Goal: Task Accomplishment & Management: Use online tool/utility

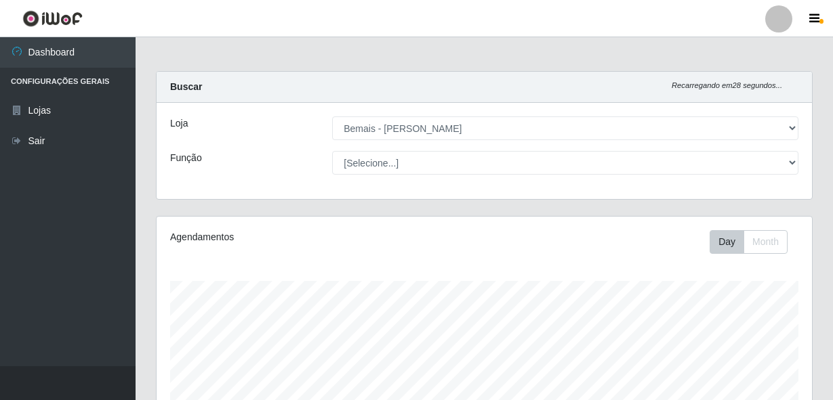
select select "230"
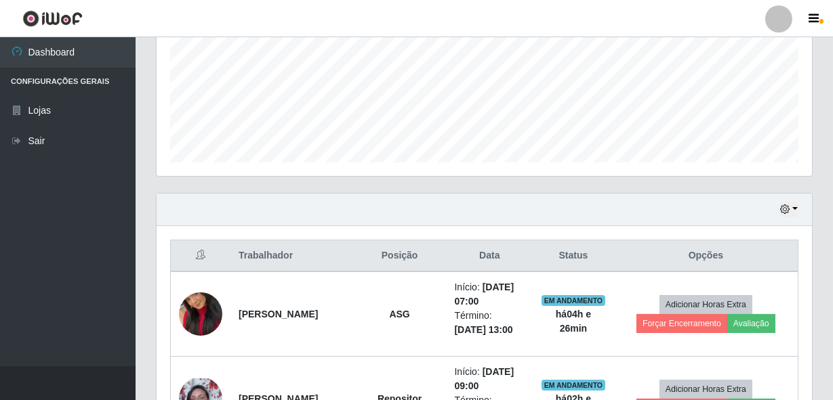
scroll to position [318, 0]
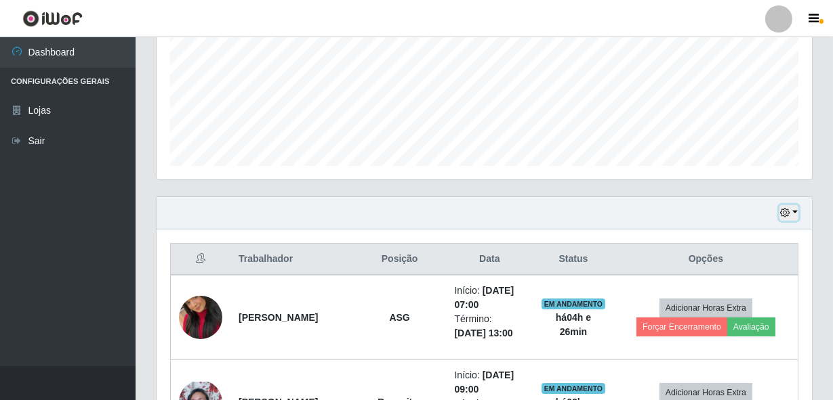
click at [779, 211] on button "button" at bounding box center [788, 213] width 19 height 16
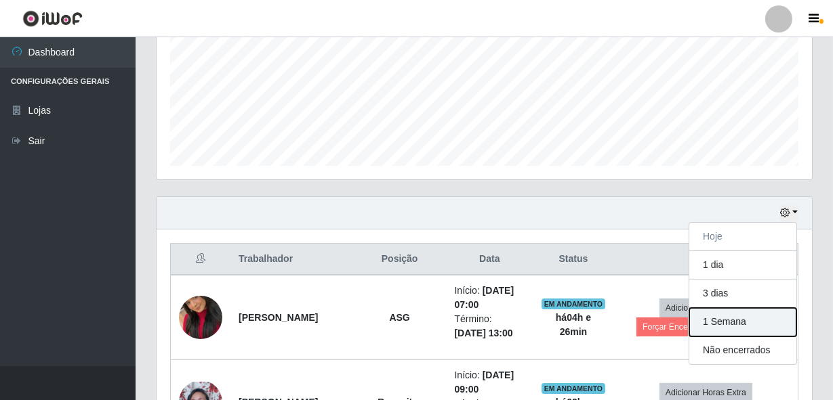
click at [724, 328] on button "1 Semana" at bounding box center [742, 322] width 107 height 28
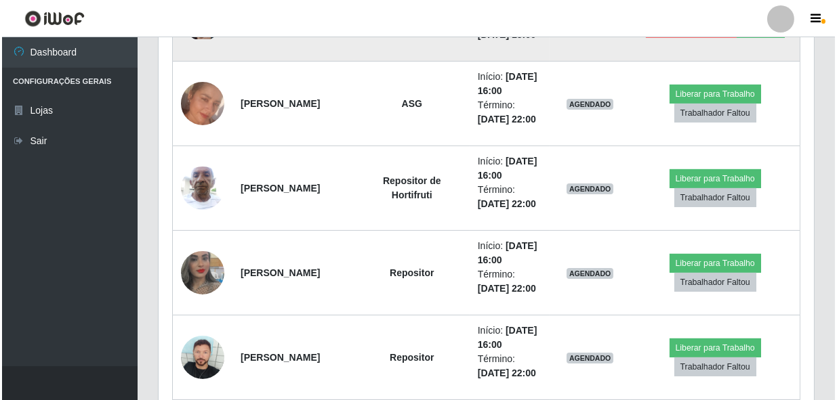
scroll to position [739, 0]
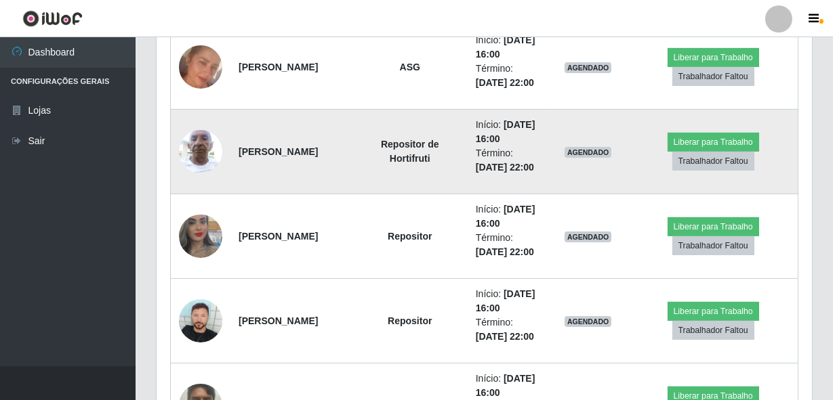
click at [201, 180] on img at bounding box center [200, 152] width 43 height 58
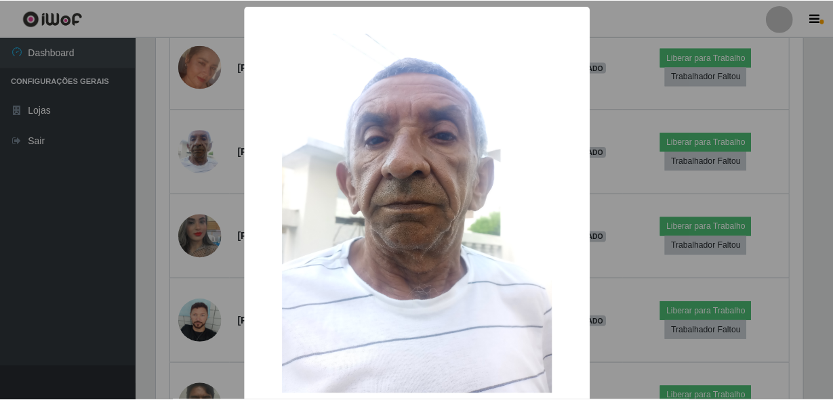
scroll to position [281, 649]
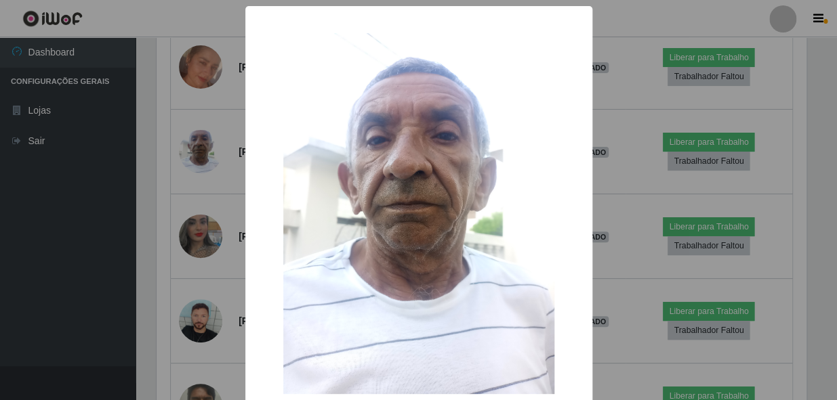
click at [224, 228] on div "× OK Cancel" at bounding box center [418, 200] width 837 height 400
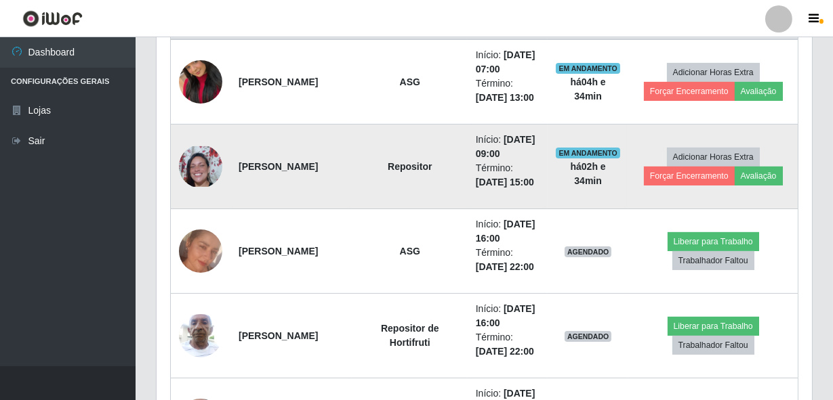
scroll to position [493, 0]
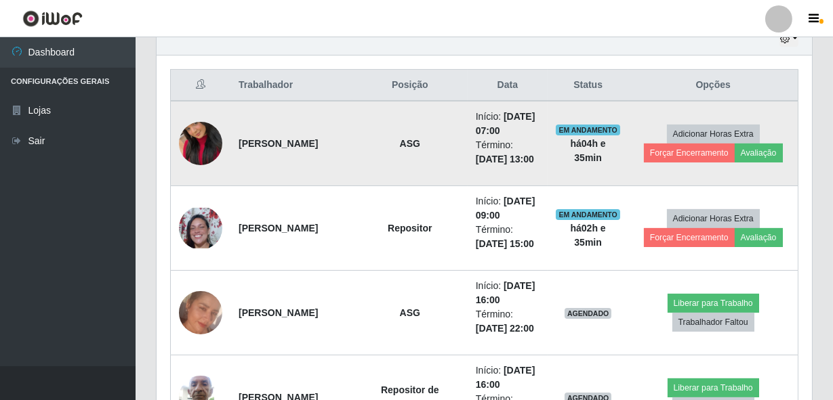
click at [201, 155] on img at bounding box center [200, 143] width 43 height 77
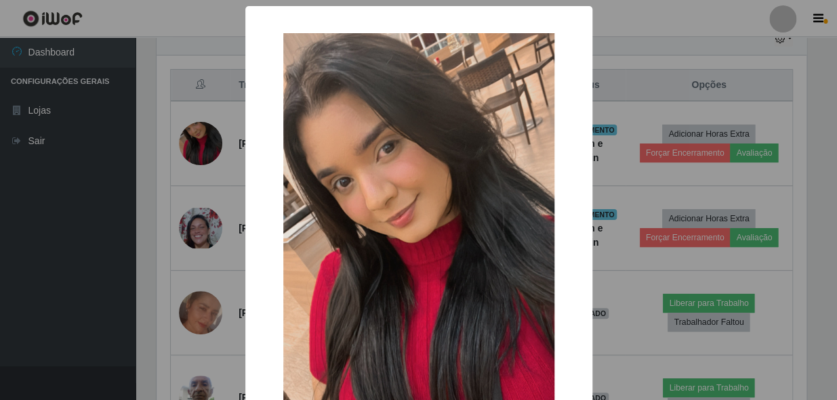
click at [195, 171] on div "× OK Cancel" at bounding box center [418, 200] width 837 height 400
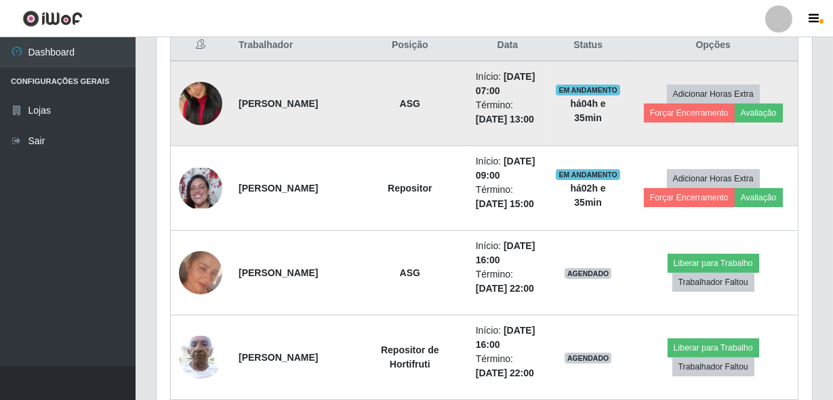
scroll to position [554, 0]
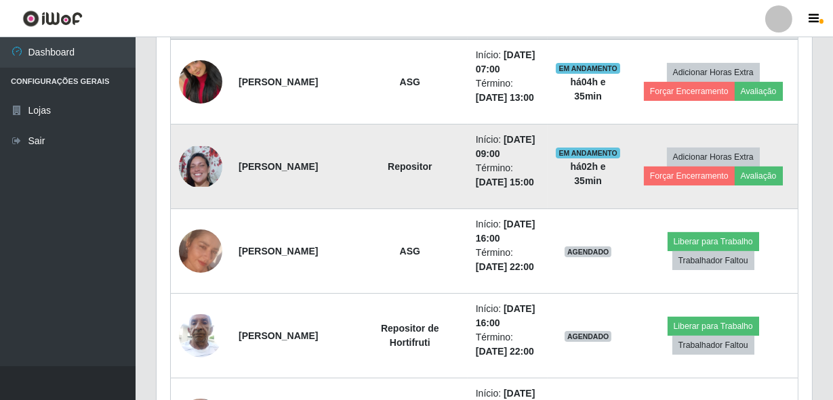
click at [197, 186] on img at bounding box center [200, 166] width 43 height 40
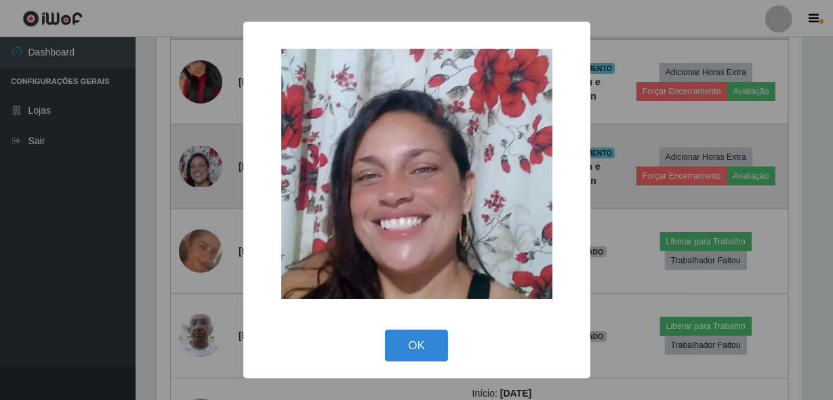
scroll to position [281, 649]
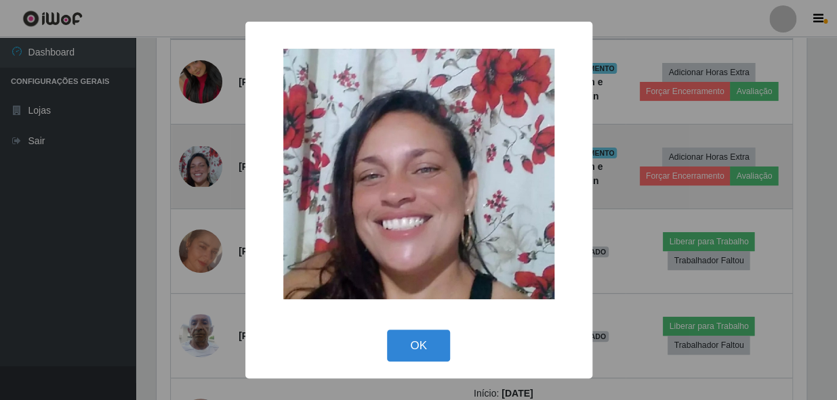
click at [197, 215] on div "× OK Cancel" at bounding box center [418, 200] width 837 height 400
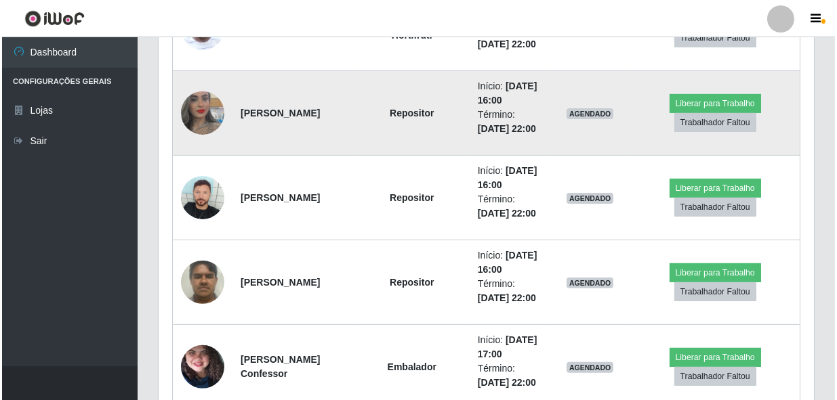
scroll to position [924, 0]
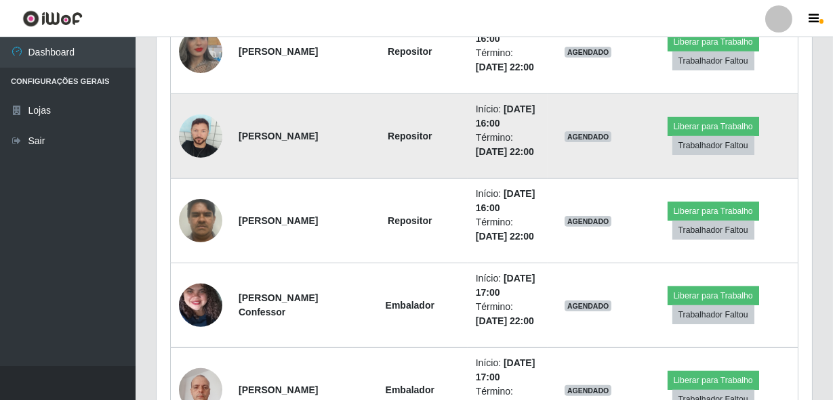
click at [193, 158] on img at bounding box center [200, 136] width 43 height 43
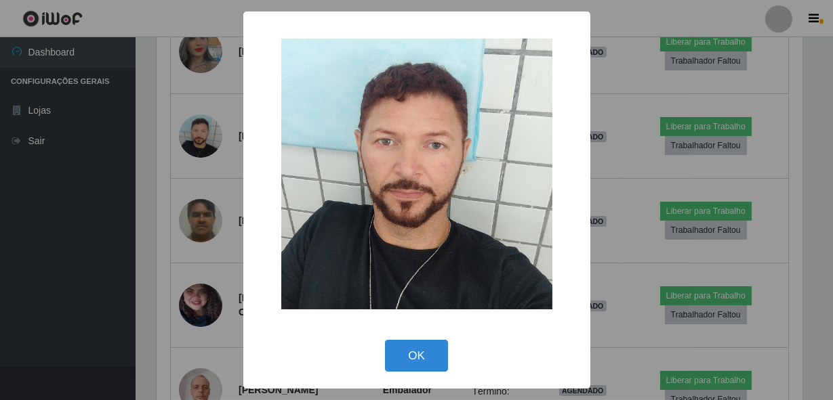
scroll to position [281, 649]
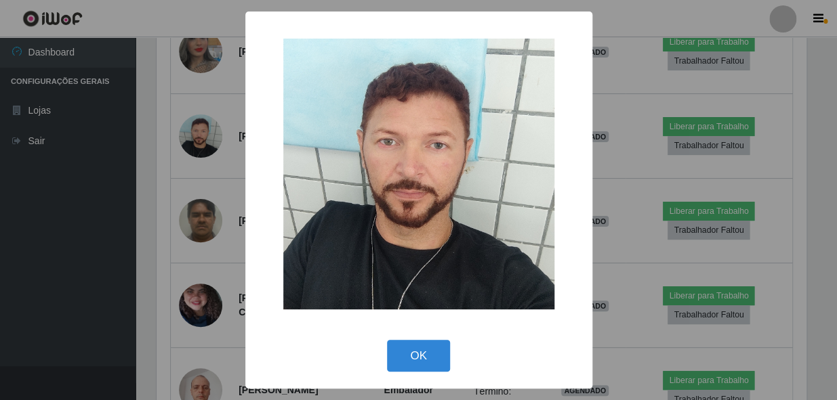
click at [192, 290] on div "× OK Cancel" at bounding box center [418, 200] width 837 height 400
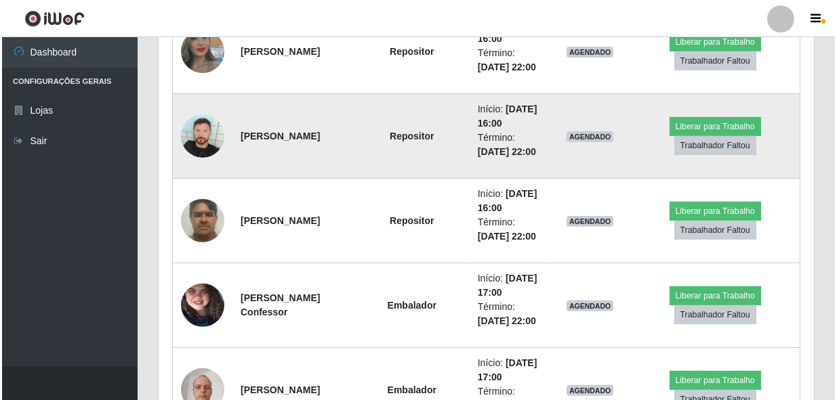
scroll to position [281, 655]
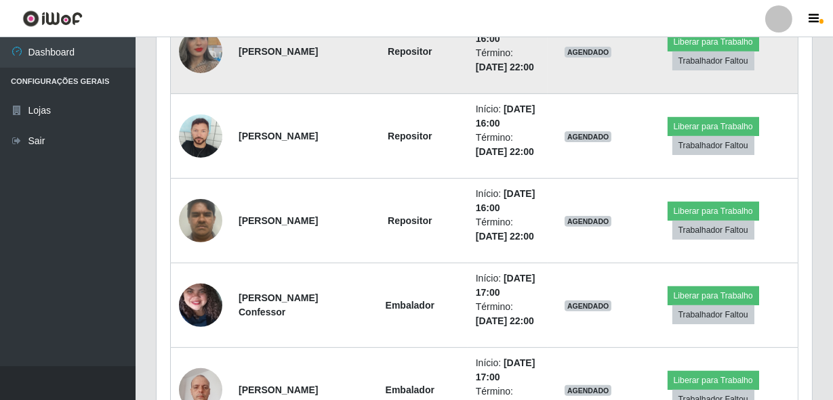
click at [209, 90] on img at bounding box center [200, 51] width 43 height 77
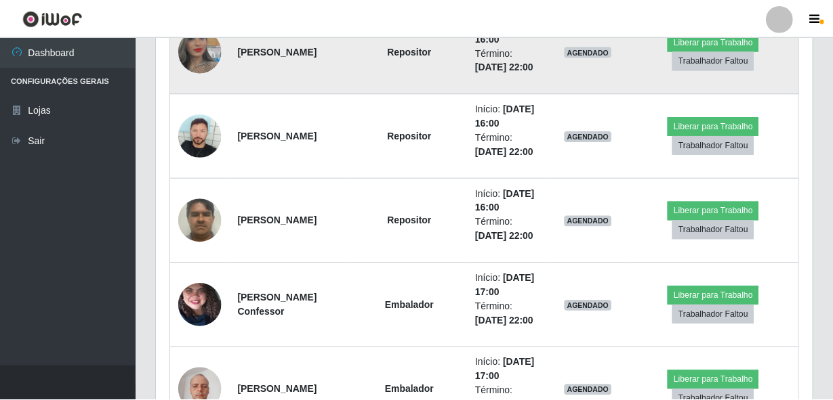
scroll to position [281, 649]
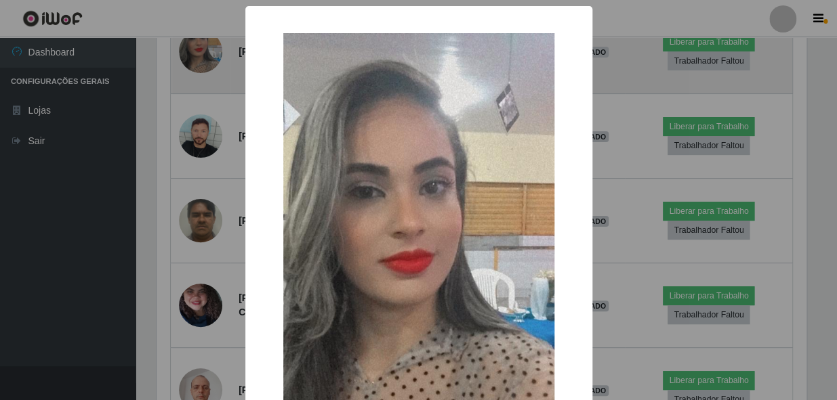
click at [209, 184] on div "× OK Cancel" at bounding box center [418, 200] width 837 height 400
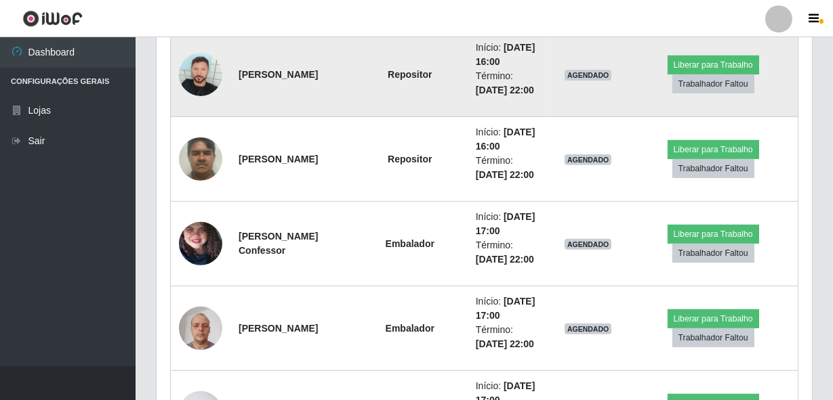
scroll to position [1047, 0]
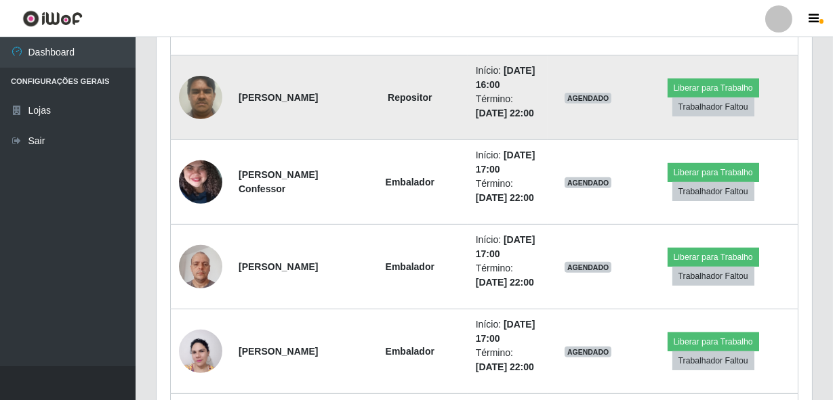
click at [201, 126] on img at bounding box center [200, 97] width 43 height 58
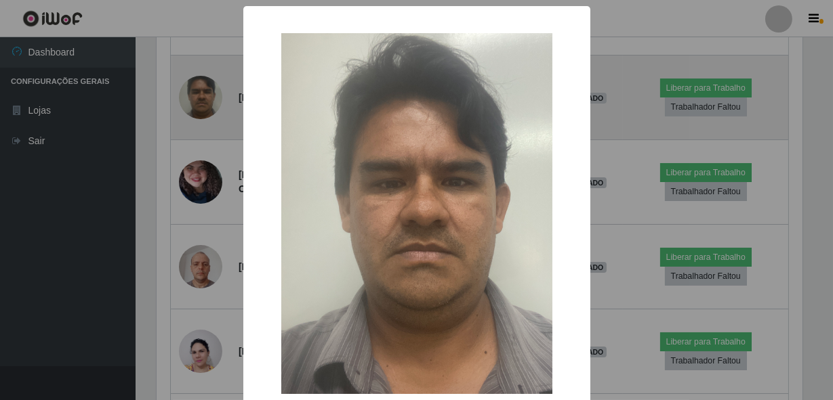
scroll to position [281, 649]
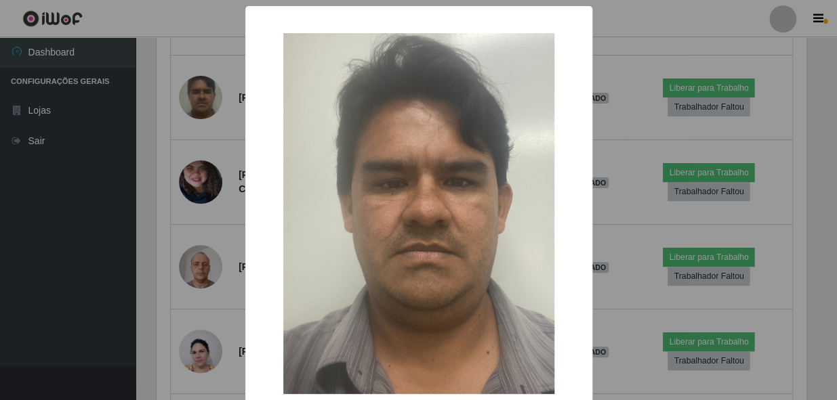
click at [203, 270] on div "× OK Cancel" at bounding box center [418, 200] width 837 height 400
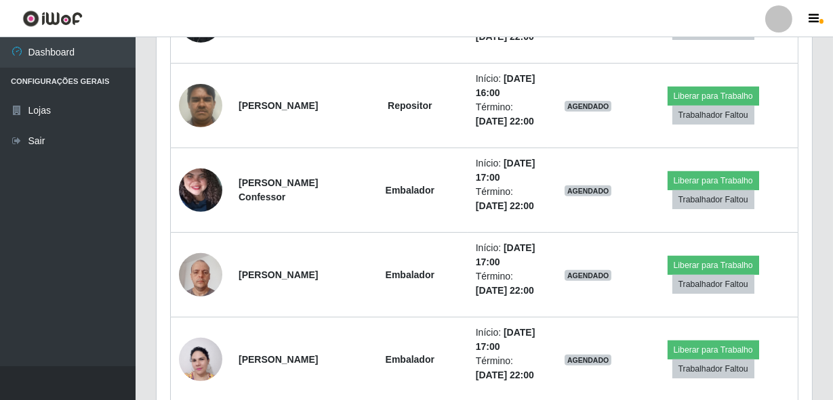
scroll to position [1047, 0]
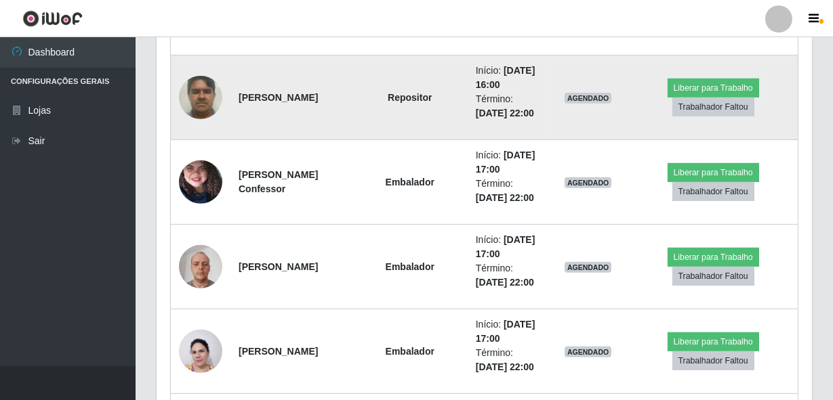
click at [215, 126] on img at bounding box center [200, 97] width 43 height 58
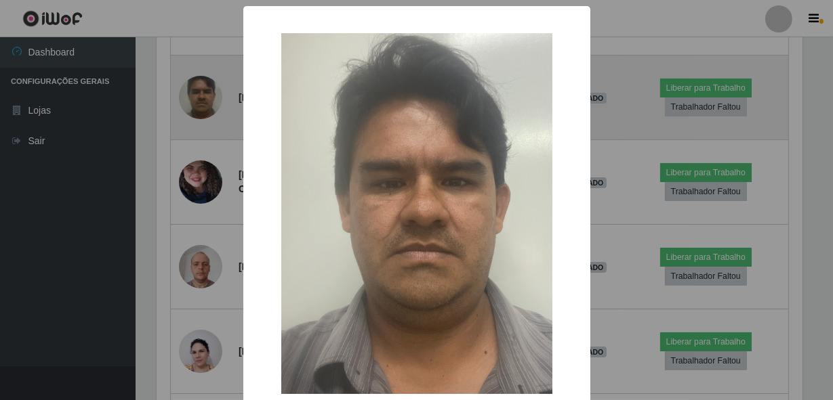
scroll to position [281, 649]
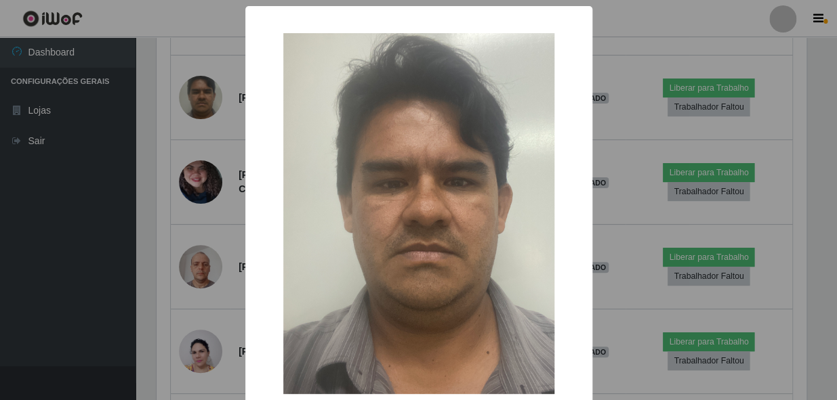
click at [207, 244] on div "× OK Cancel" at bounding box center [418, 200] width 837 height 400
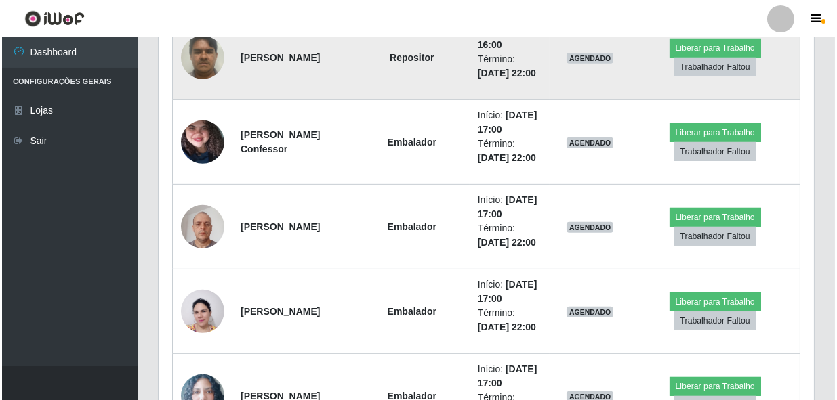
scroll to position [1109, 0]
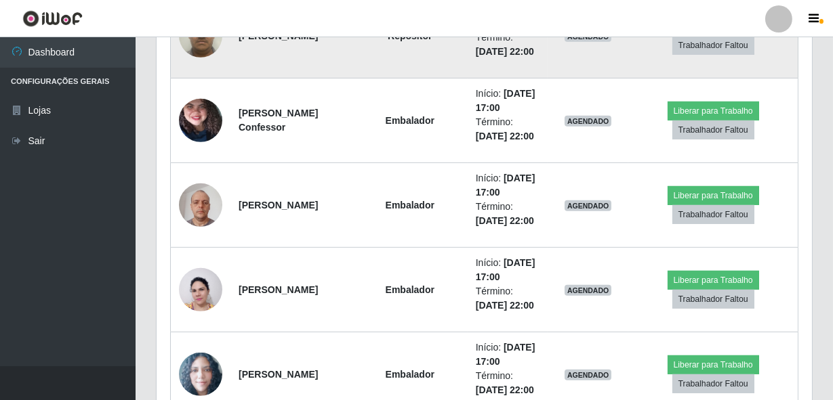
click at [193, 64] on img at bounding box center [200, 36] width 43 height 58
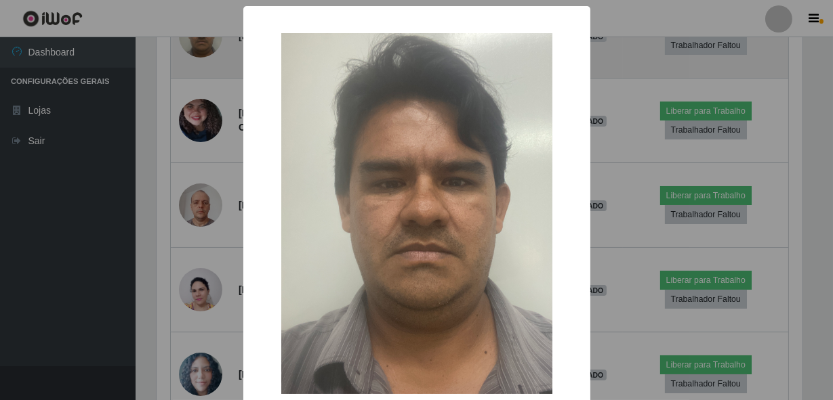
scroll to position [281, 649]
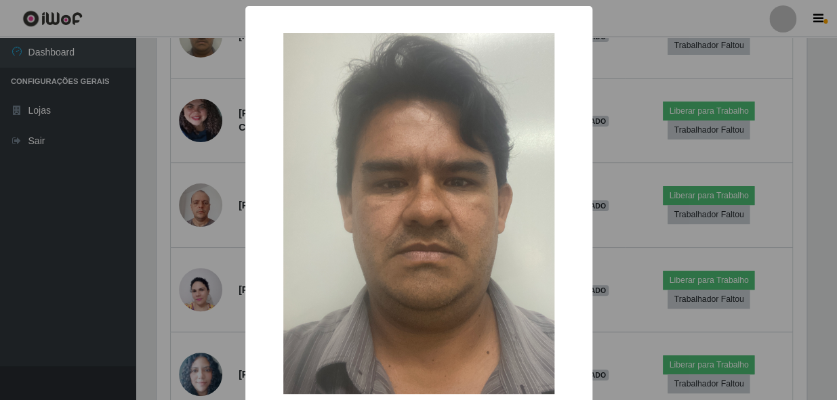
click at [230, 133] on div "× OK Cancel" at bounding box center [418, 200] width 837 height 400
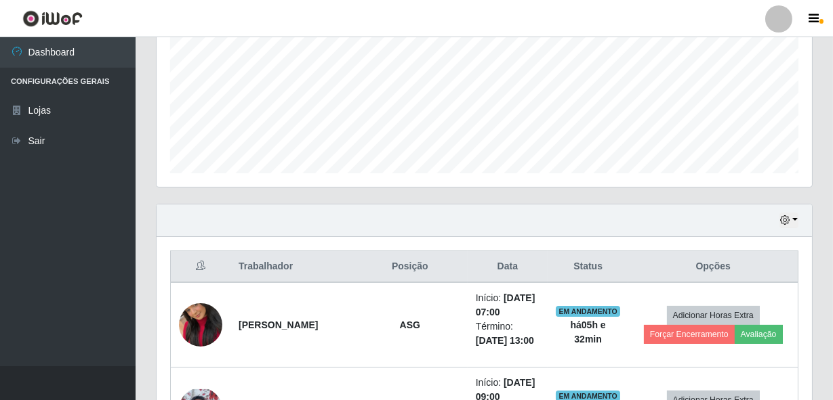
scroll to position [493, 0]
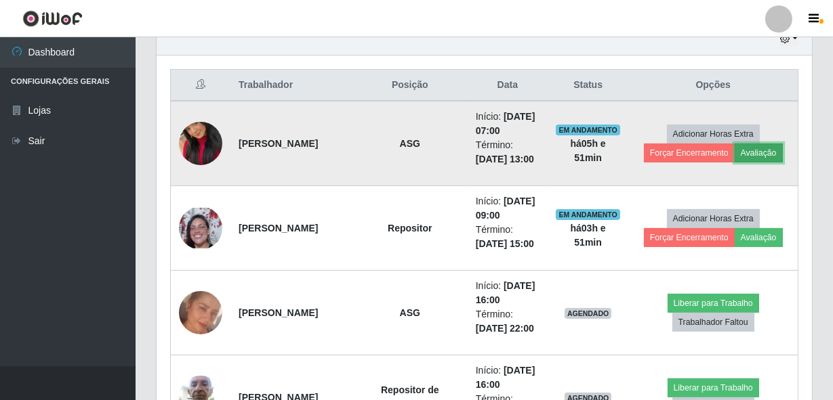
click at [745, 163] on button "Avaliação" at bounding box center [759, 153] width 48 height 19
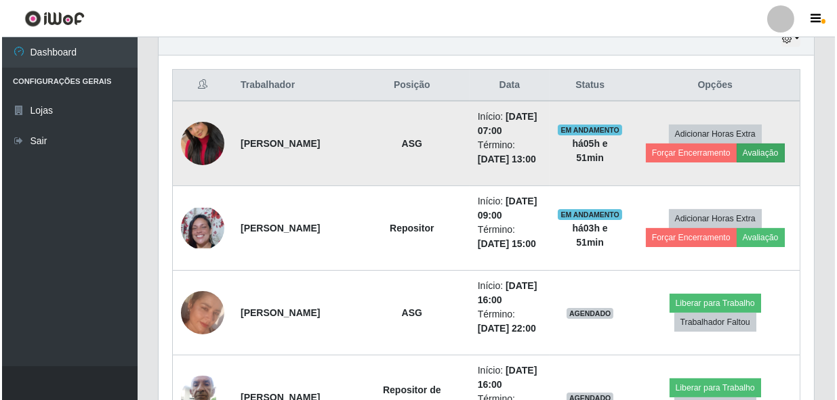
scroll to position [281, 649]
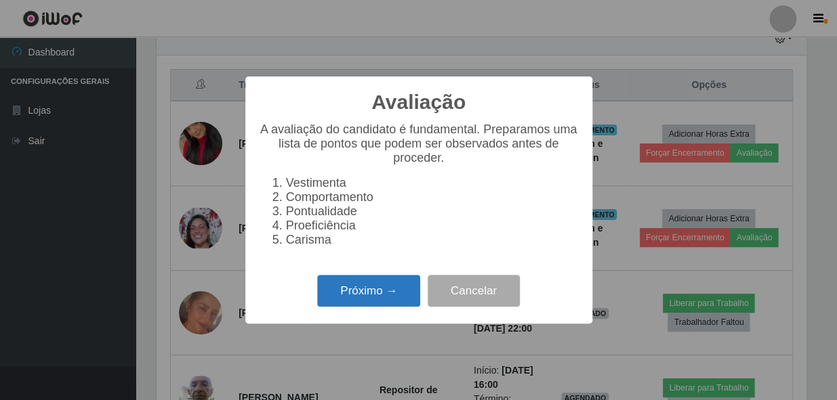
click at [375, 304] on button "Próximo →" at bounding box center [368, 291] width 103 height 32
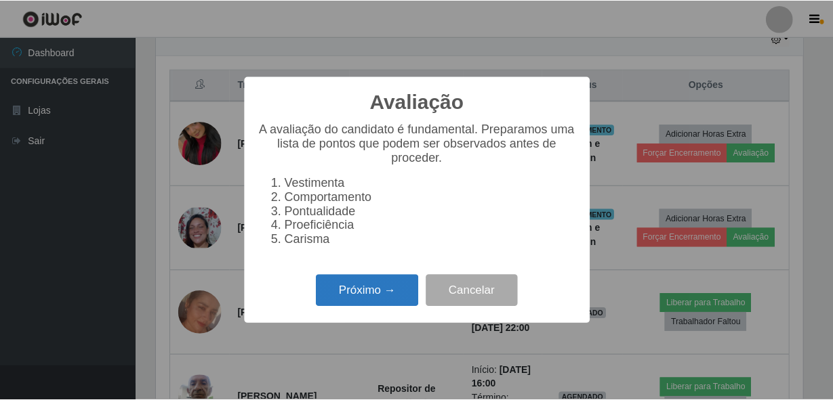
scroll to position [677361, 676992]
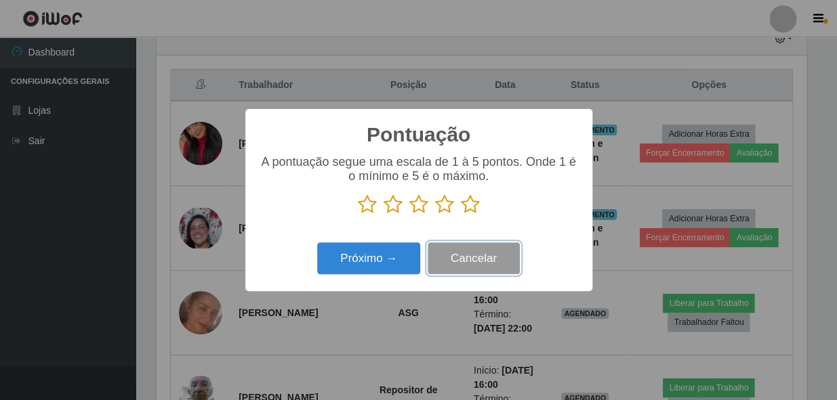
click at [439, 251] on button "Cancelar" at bounding box center [474, 259] width 92 height 32
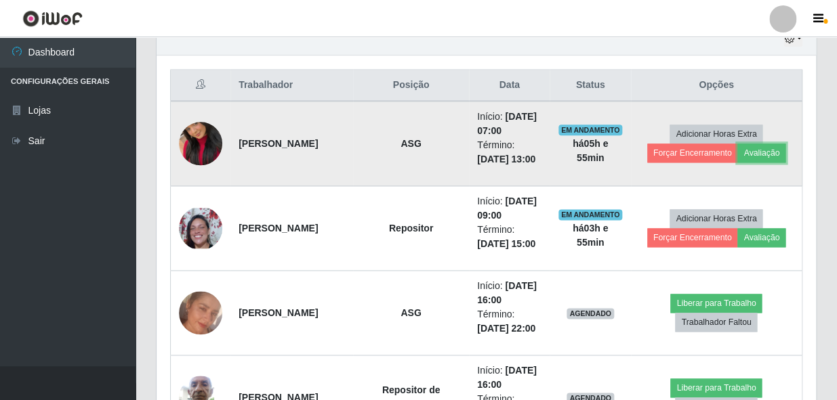
scroll to position [281, 655]
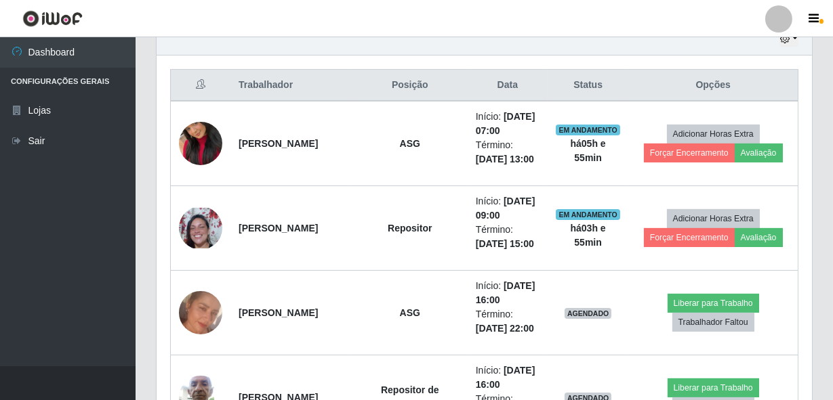
click at [504, 92] on th "Data" at bounding box center [508, 86] width 80 height 32
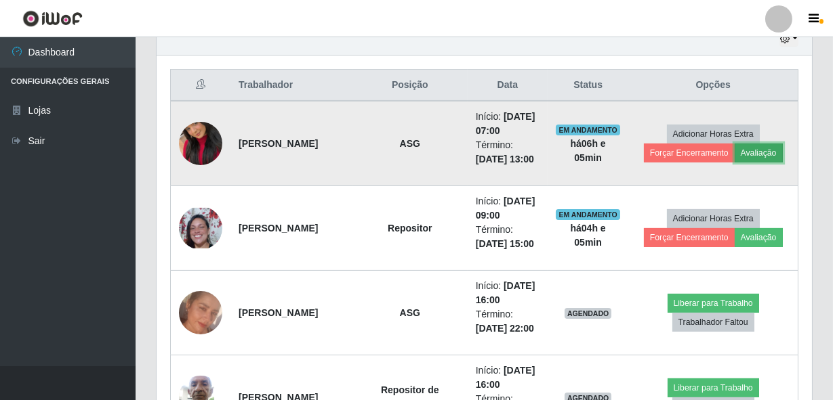
click at [777, 163] on button "Avaliação" at bounding box center [759, 153] width 48 height 19
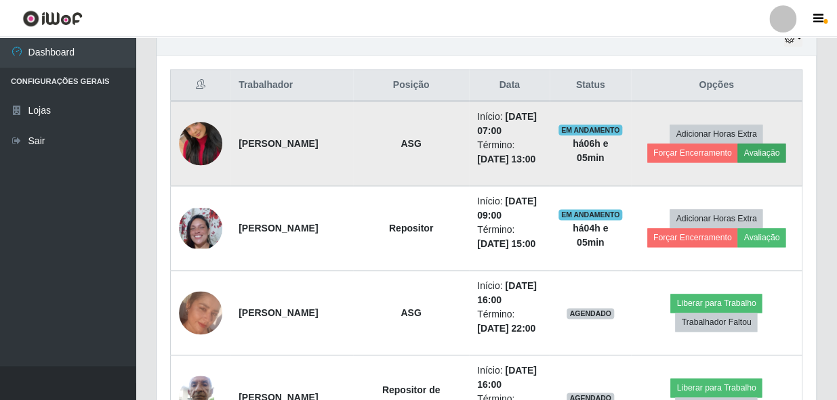
scroll to position [281, 649]
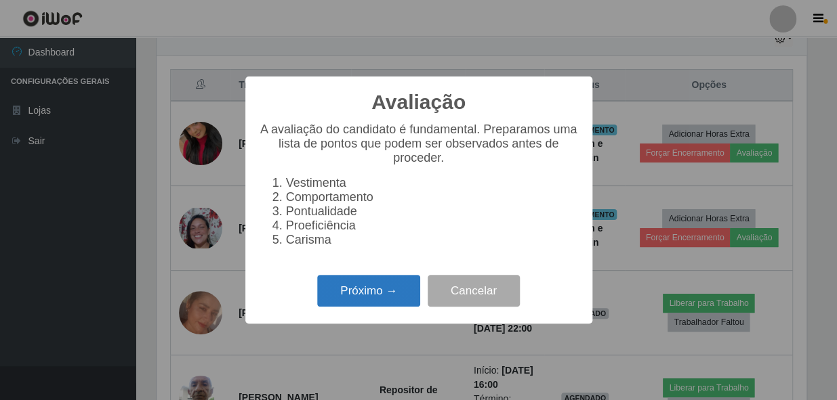
click at [328, 289] on button "Próximo →" at bounding box center [368, 291] width 103 height 32
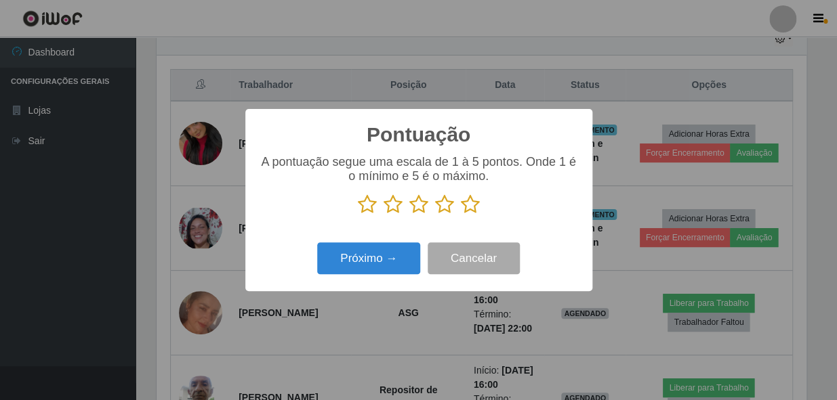
click at [466, 209] on icon at bounding box center [470, 204] width 19 height 20
click at [461, 215] on input "radio" at bounding box center [461, 215] width 0 height 0
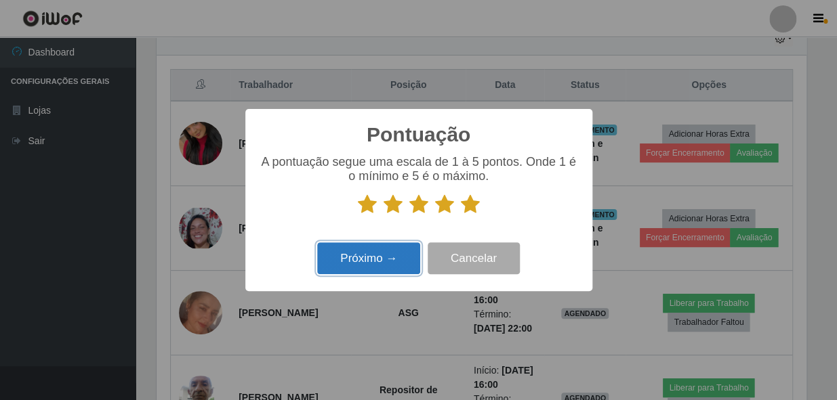
click at [388, 257] on button "Próximo →" at bounding box center [368, 259] width 103 height 32
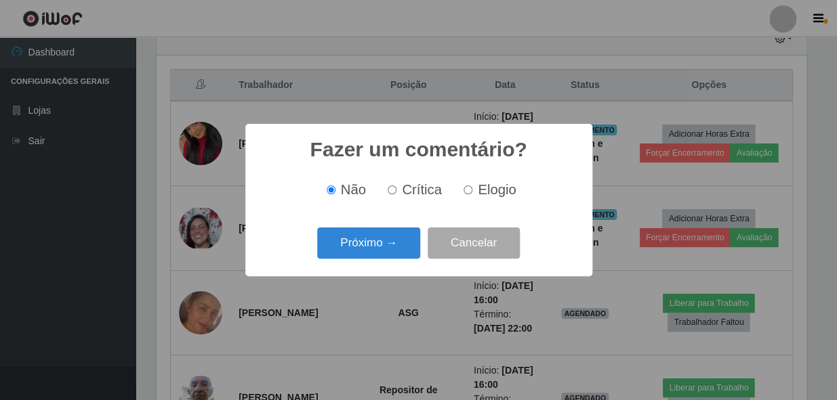
click at [469, 190] on input "Elogio" at bounding box center [468, 190] width 9 height 9
radio input "true"
click at [379, 236] on button "Próximo →" at bounding box center [368, 244] width 103 height 32
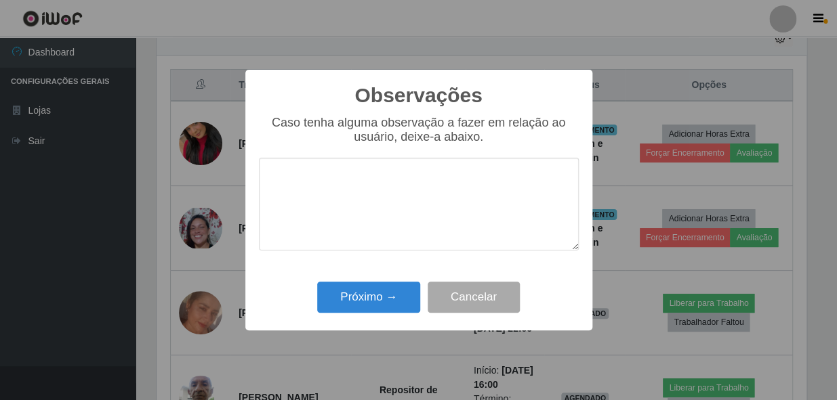
click at [444, 186] on textarea at bounding box center [419, 204] width 320 height 93
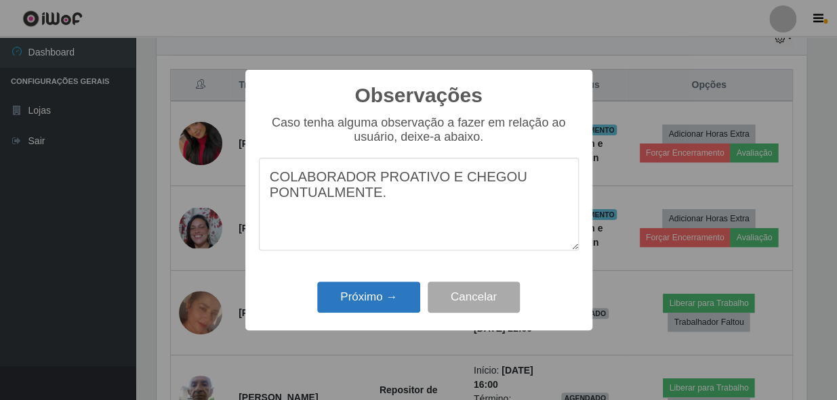
type textarea "COLABORADOR PROATIVO E CHEGOU PONTUALMENTE."
click at [379, 302] on button "Próximo →" at bounding box center [368, 298] width 103 height 32
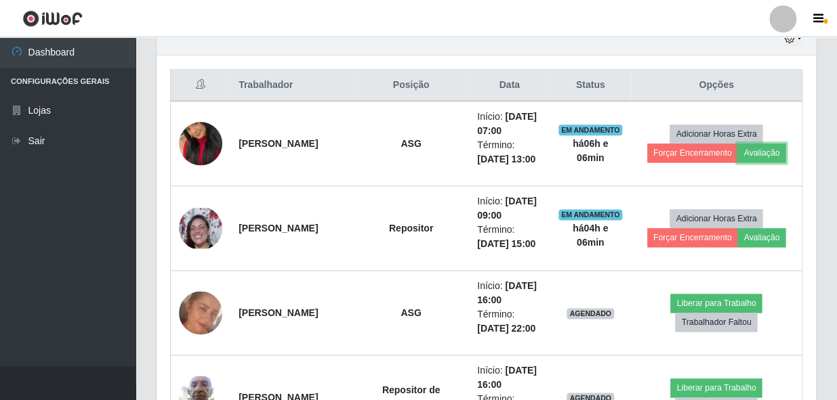
scroll to position [281, 655]
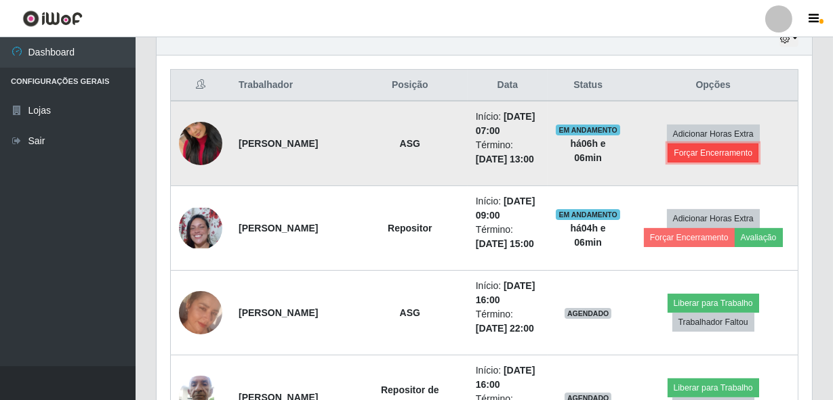
click at [695, 163] on button "Forçar Encerramento" at bounding box center [712, 153] width 91 height 19
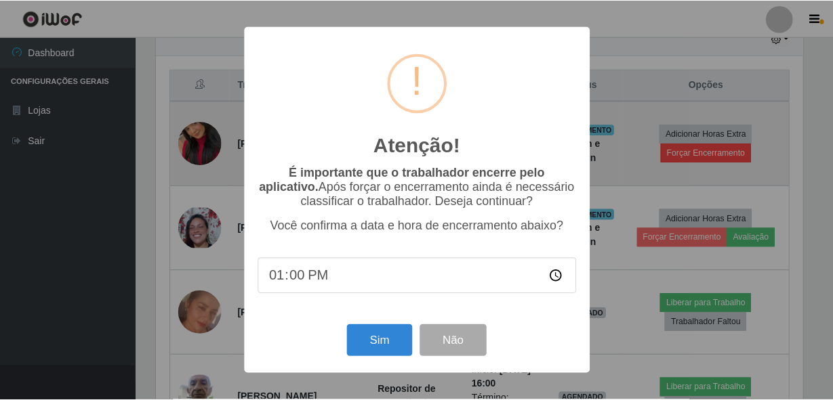
scroll to position [281, 649]
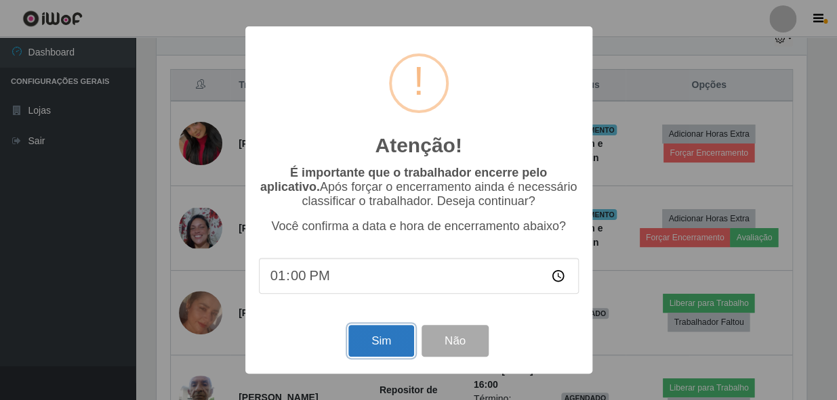
click at [375, 335] on button "Sim" at bounding box center [381, 341] width 66 height 32
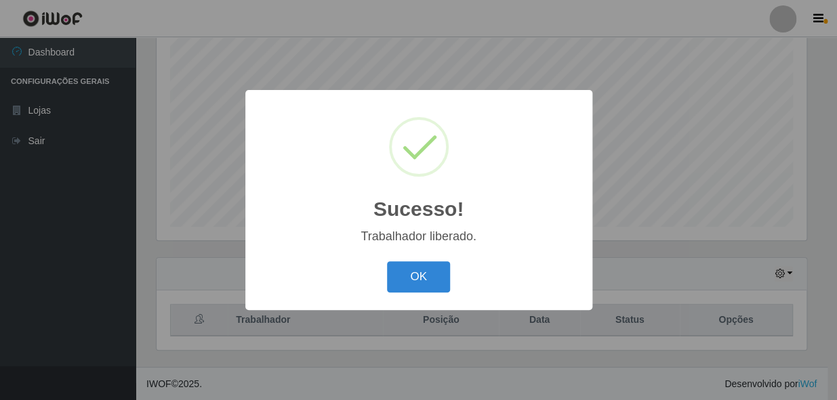
click at [387, 262] on button "OK" at bounding box center [418, 278] width 63 height 32
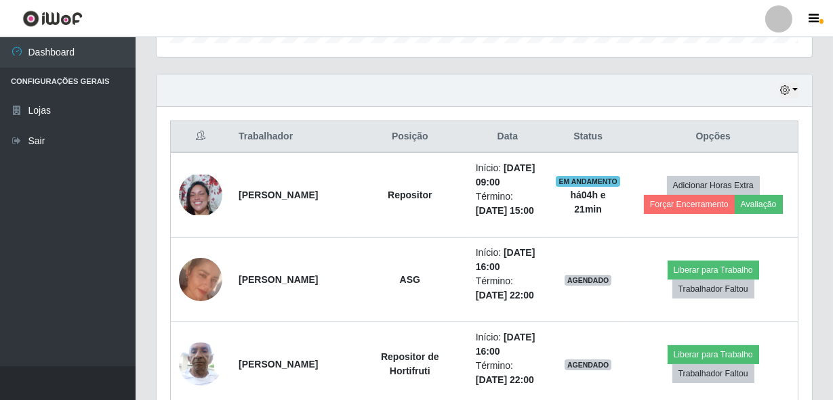
scroll to position [442, 0]
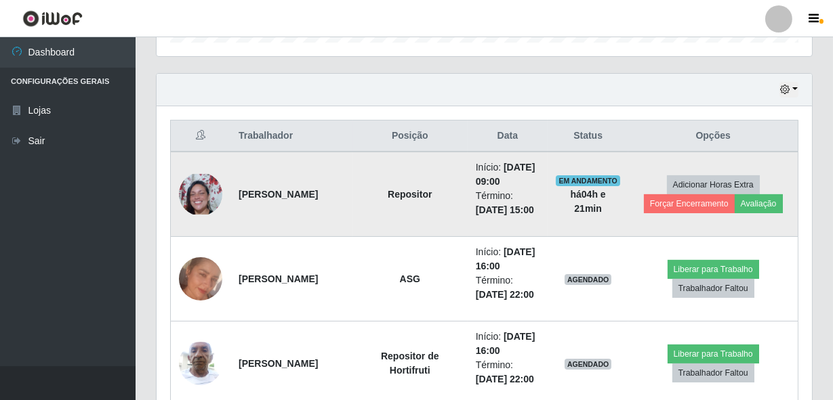
click at [193, 205] on img at bounding box center [200, 194] width 43 height 40
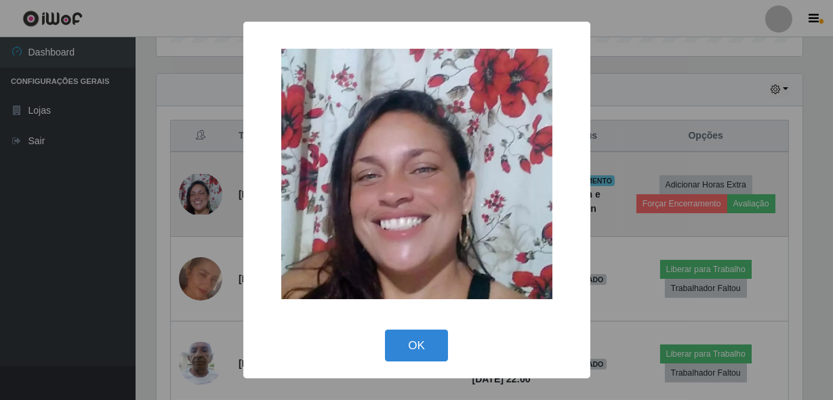
scroll to position [281, 649]
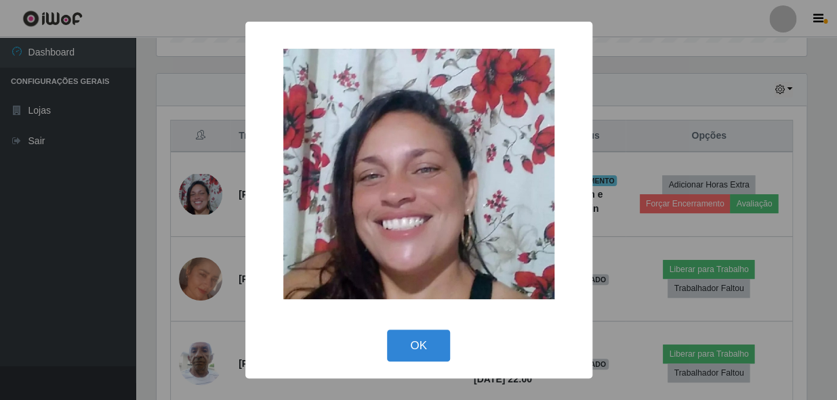
click at [178, 264] on div "× OK Cancel" at bounding box center [418, 200] width 837 height 400
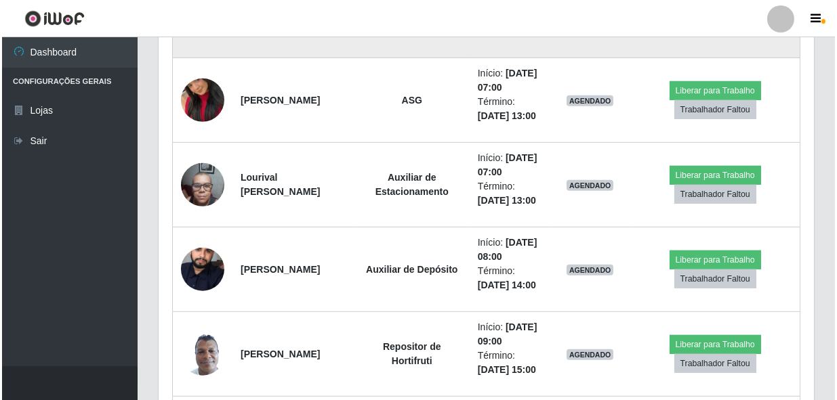
scroll to position [1489, 0]
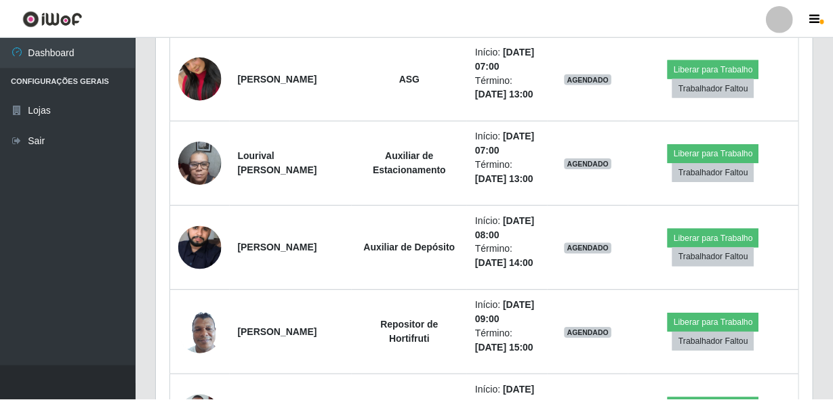
scroll to position [281, 649]
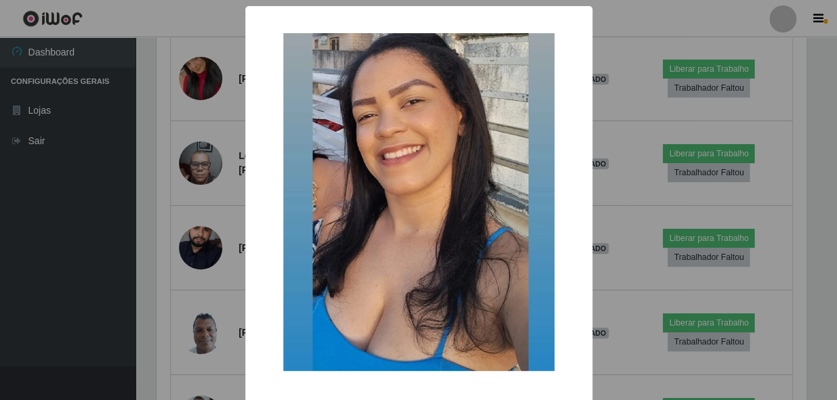
click at [169, 251] on div "× OK Cancel" at bounding box center [418, 200] width 837 height 400
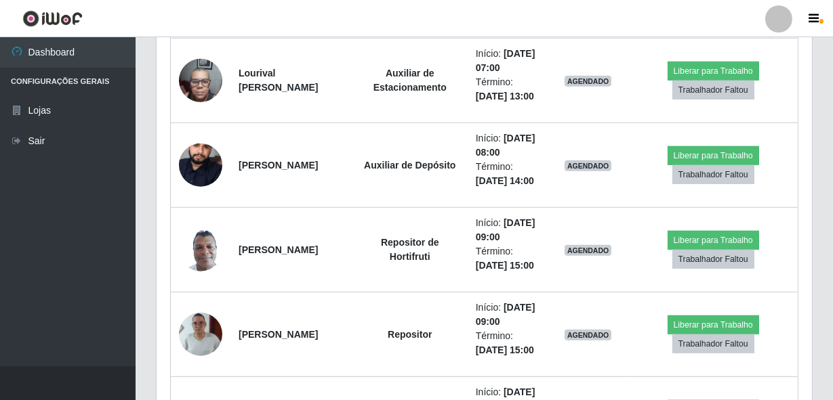
scroll to position [1674, 0]
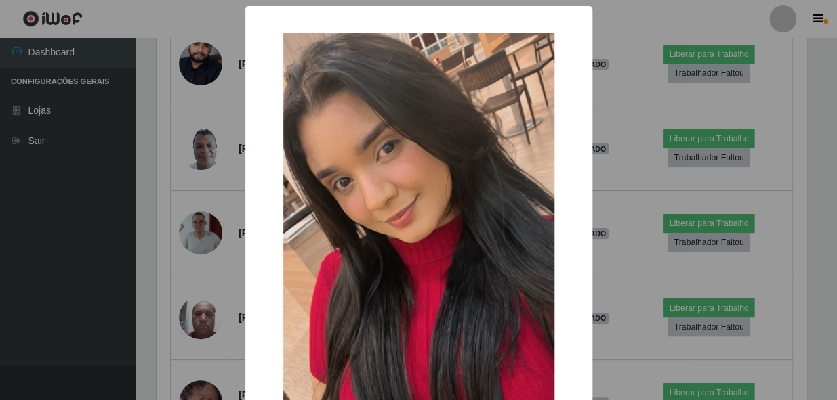
click at [190, 266] on div "× OK Cancel" at bounding box center [418, 200] width 837 height 400
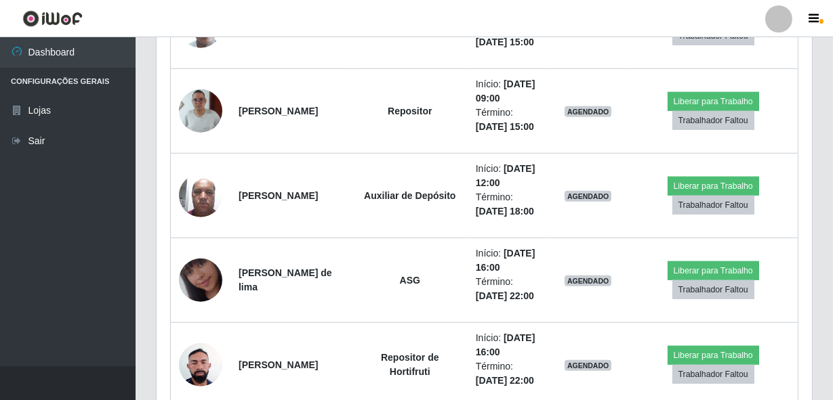
scroll to position [1797, 0]
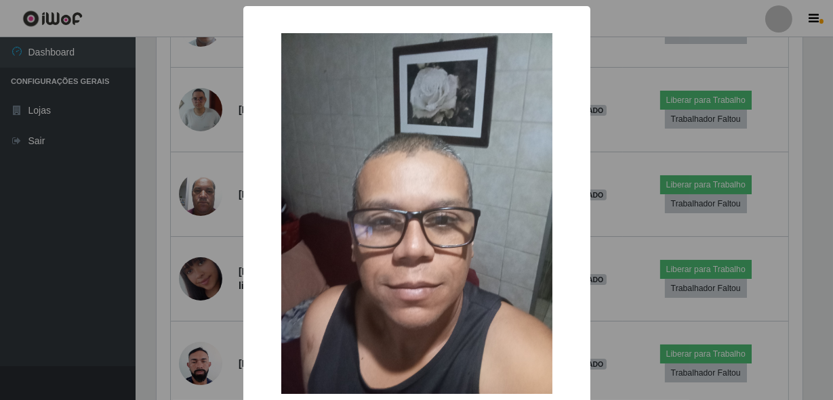
scroll to position [281, 649]
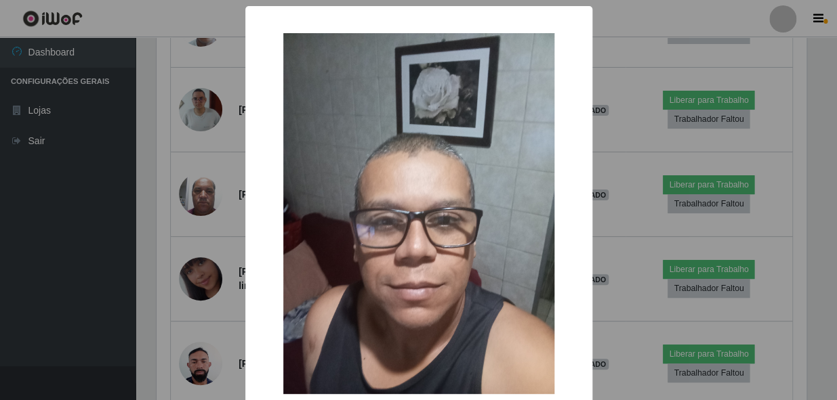
click at [177, 245] on div "× OK Cancel" at bounding box center [418, 200] width 837 height 400
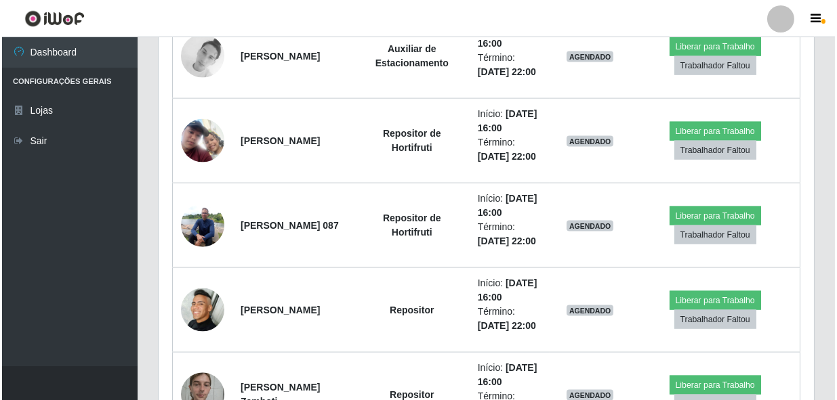
scroll to position [3461, 0]
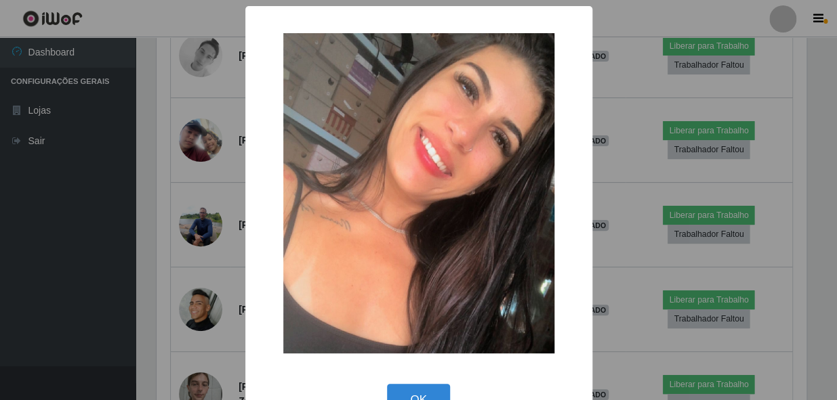
scroll to position [281, 649]
click at [175, 241] on div "× OK Cancel" at bounding box center [418, 200] width 837 height 400
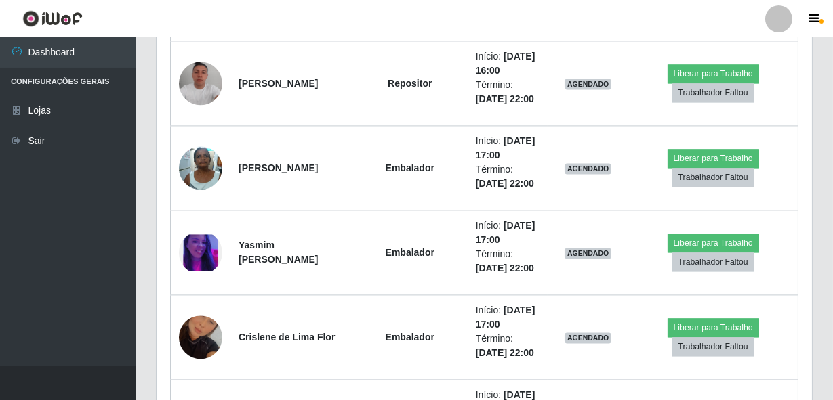
scroll to position [5309, 0]
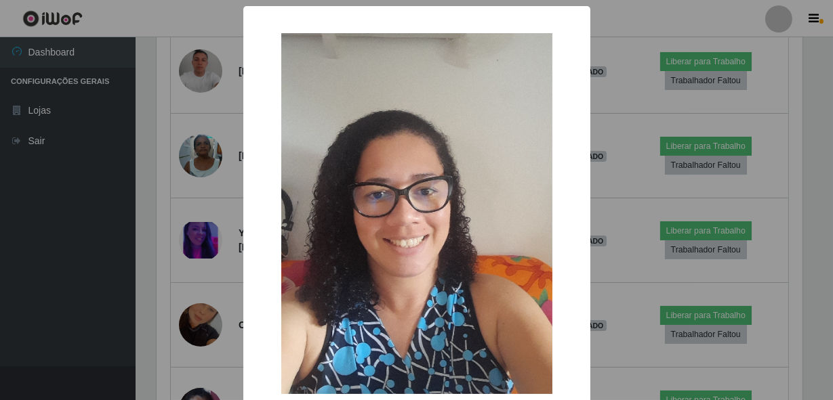
scroll to position [281, 649]
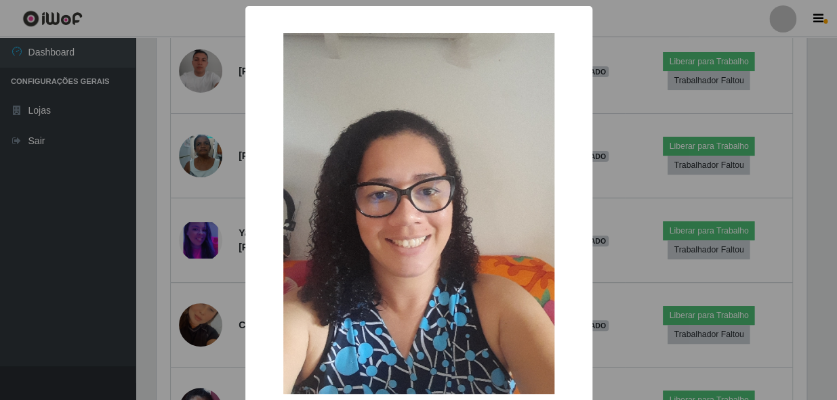
click at [186, 155] on div "× OK Cancel" at bounding box center [418, 200] width 837 height 400
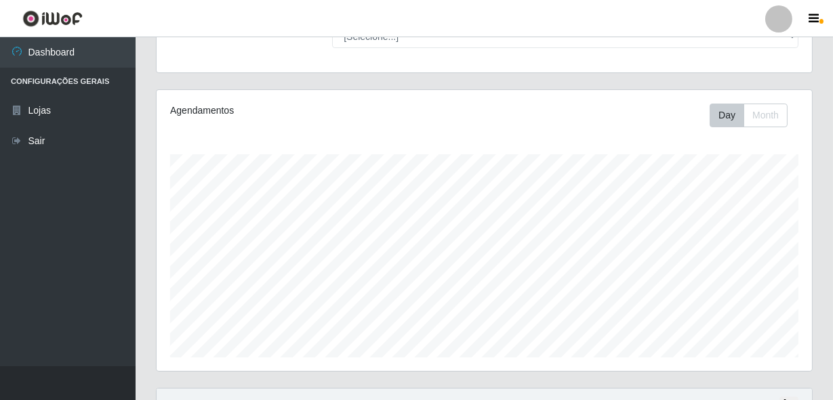
scroll to position [308, 0]
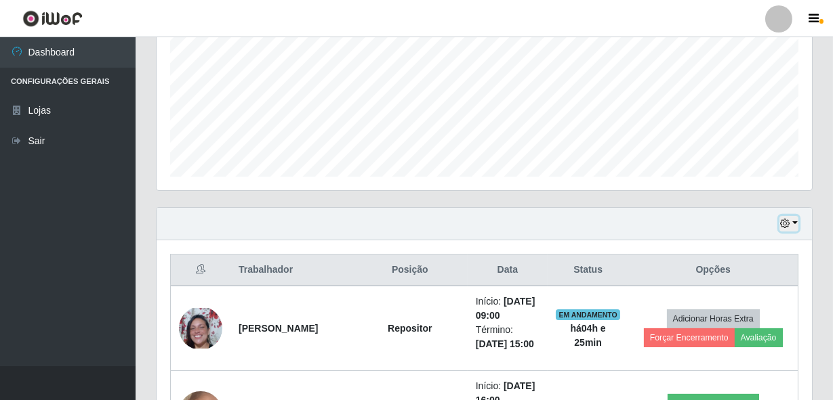
click at [796, 226] on button "button" at bounding box center [788, 224] width 19 height 16
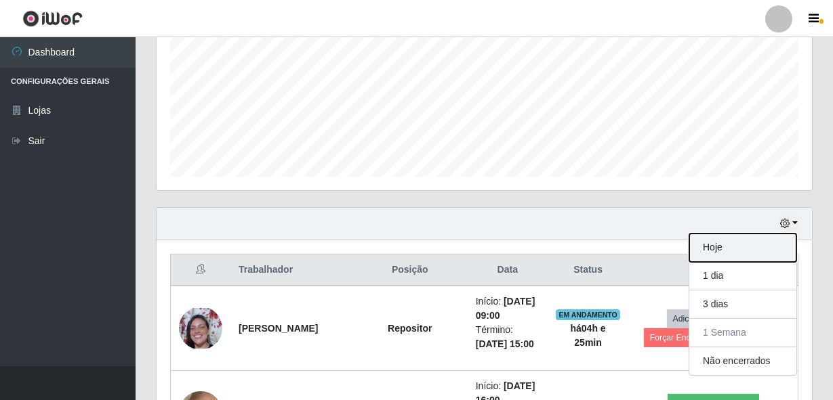
click at [745, 247] on button "Hoje" at bounding box center [742, 248] width 107 height 28
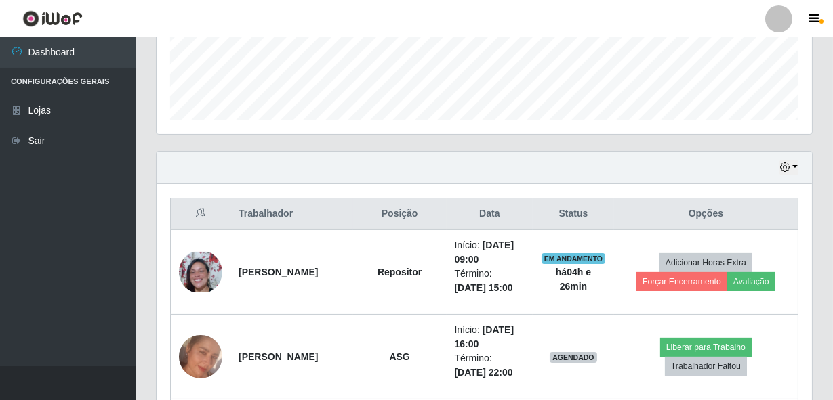
scroll to position [493, 0]
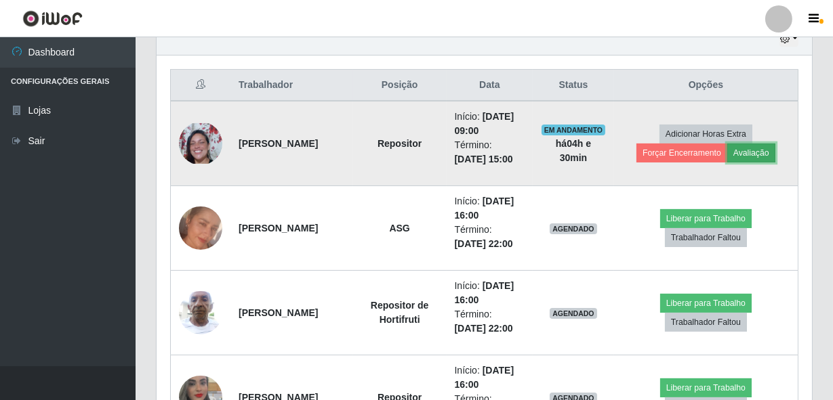
click at [752, 157] on button "Avaliação" at bounding box center [751, 153] width 48 height 19
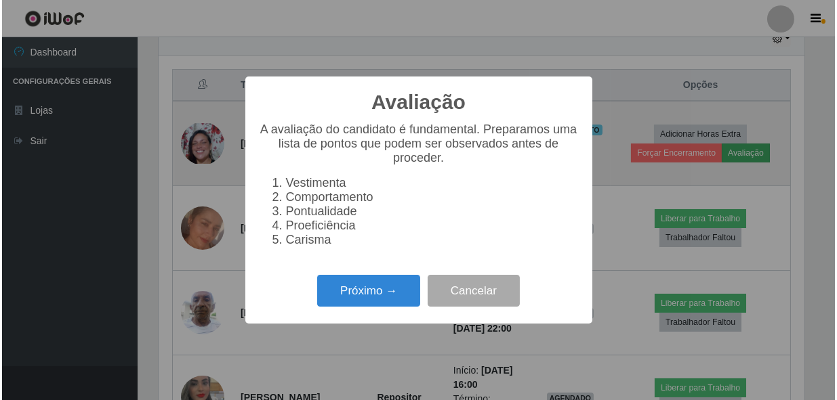
scroll to position [281, 649]
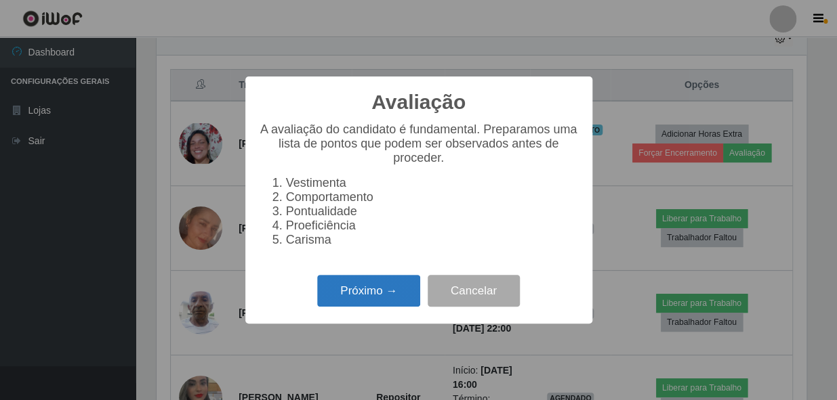
click at [373, 297] on button "Próximo →" at bounding box center [368, 291] width 103 height 32
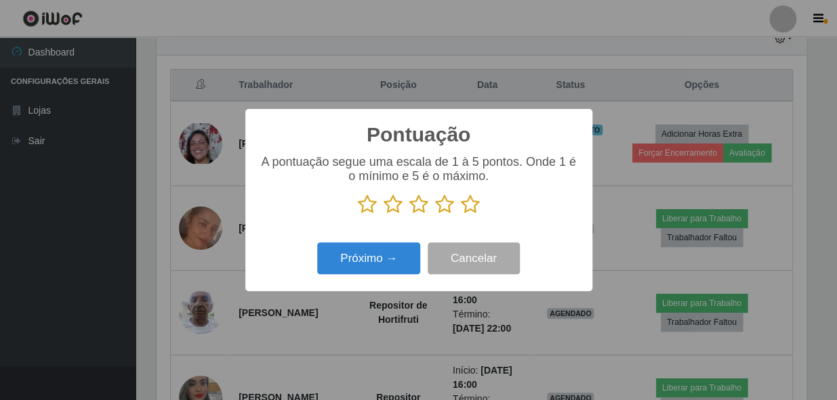
click at [467, 211] on icon at bounding box center [470, 204] width 19 height 20
click at [461, 215] on input "radio" at bounding box center [461, 215] width 0 height 0
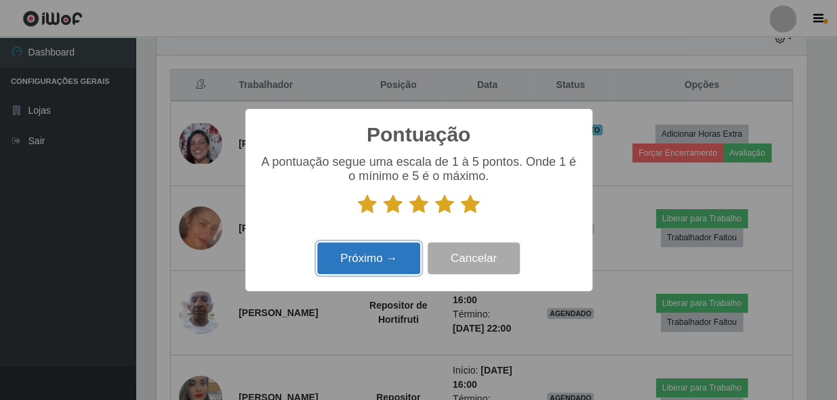
click at [374, 245] on button "Próximo →" at bounding box center [368, 259] width 103 height 32
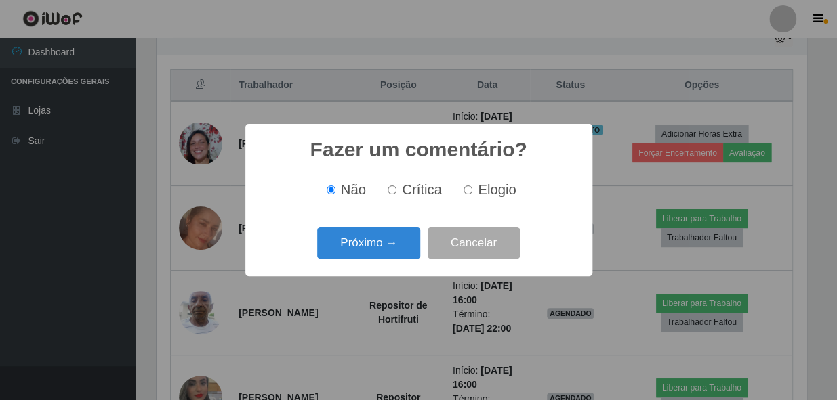
click at [468, 190] on input "Elogio" at bounding box center [468, 190] width 9 height 9
radio input "true"
click at [389, 240] on button "Próximo →" at bounding box center [368, 244] width 103 height 32
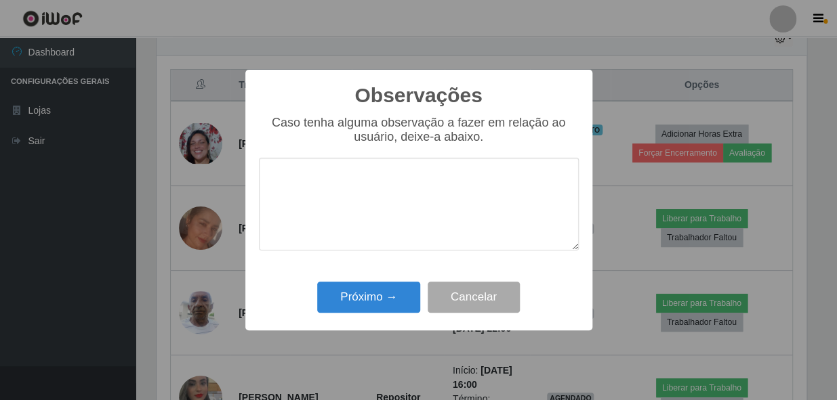
click at [400, 204] on textarea at bounding box center [419, 204] width 320 height 93
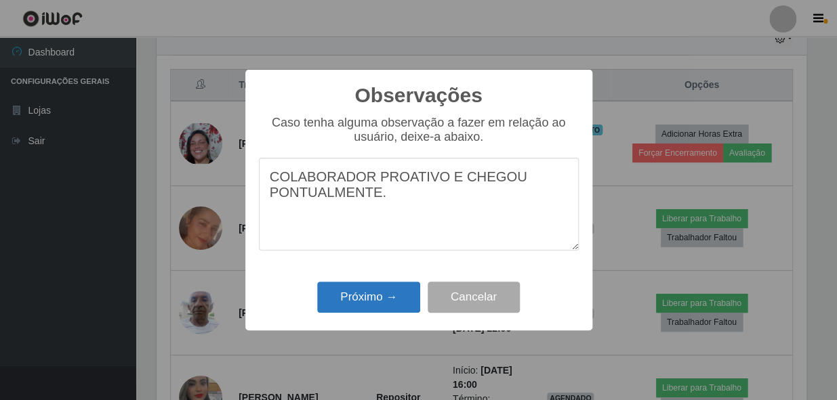
type textarea "COLABORADOR PROATIVO E CHEGOU PONTUALMENTE."
click at [370, 306] on button "Próximo →" at bounding box center [368, 298] width 103 height 32
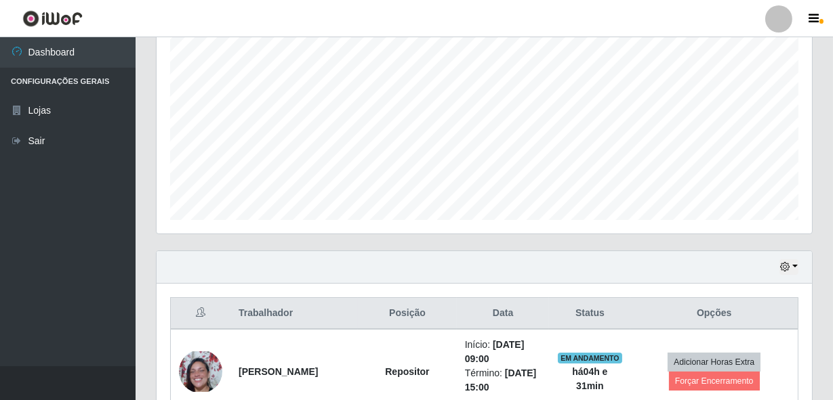
scroll to position [387, 0]
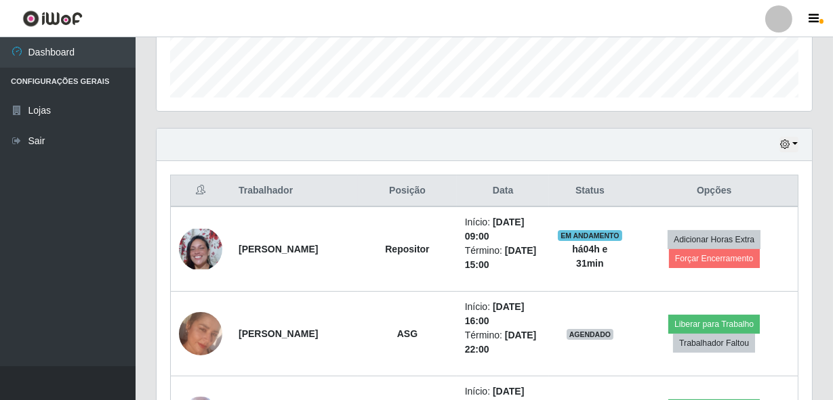
click at [428, 197] on th "Posição" at bounding box center [407, 192] width 99 height 32
drag, startPoint x: 296, startPoint y: 187, endPoint x: 240, endPoint y: 192, distance: 56.4
click at [240, 192] on th "Trabalhador" at bounding box center [293, 192] width 127 height 32
drag, startPoint x: 240, startPoint y: 192, endPoint x: 327, endPoint y: 184, distance: 87.8
click at [327, 184] on th "Trabalhador" at bounding box center [293, 192] width 127 height 32
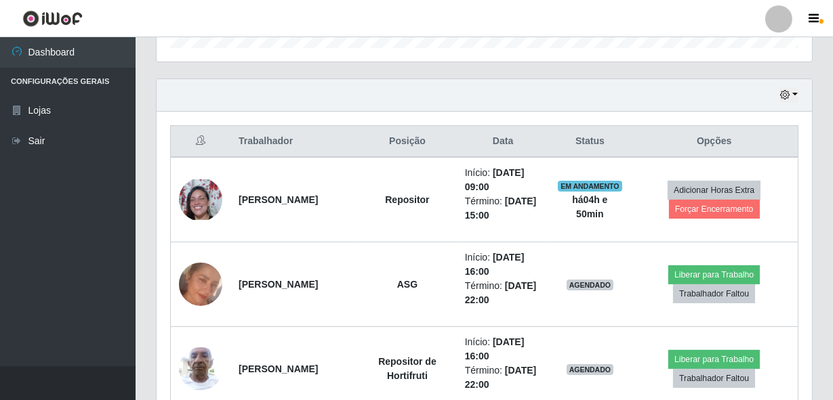
scroll to position [572, 0]
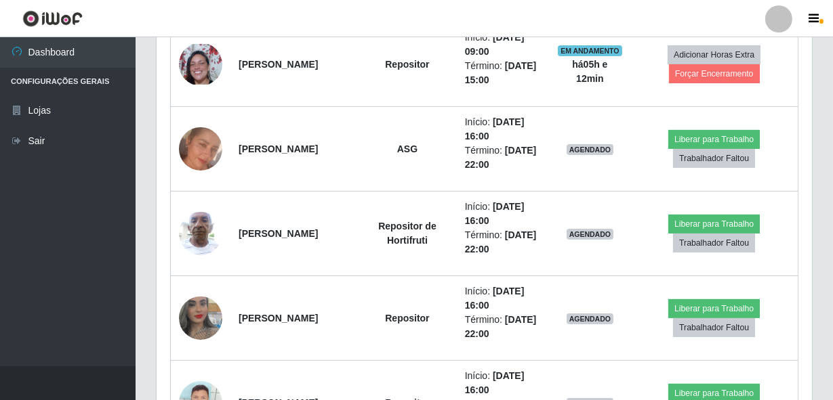
click at [274, 22] on header "Perfil Alterar Senha Sair" at bounding box center [416, 18] width 833 height 37
click at [824, 122] on div "Carregando... Buscar Recarregando em 21 segundos... Loja [Selecione...] Bemais …" at bounding box center [484, 241] width 697 height 1485
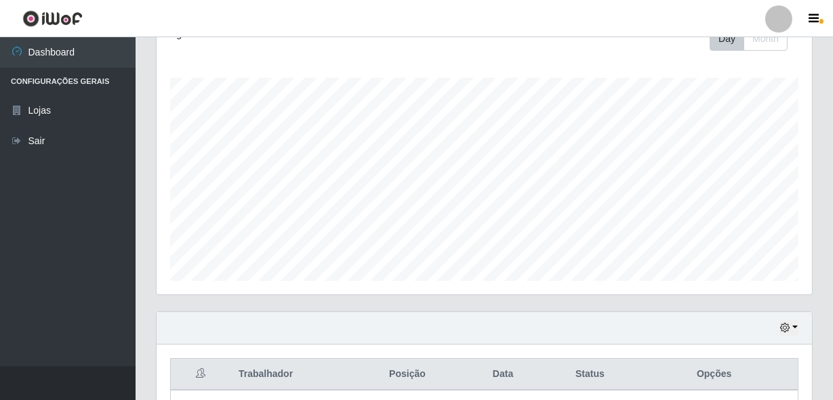
scroll to position [203, 0]
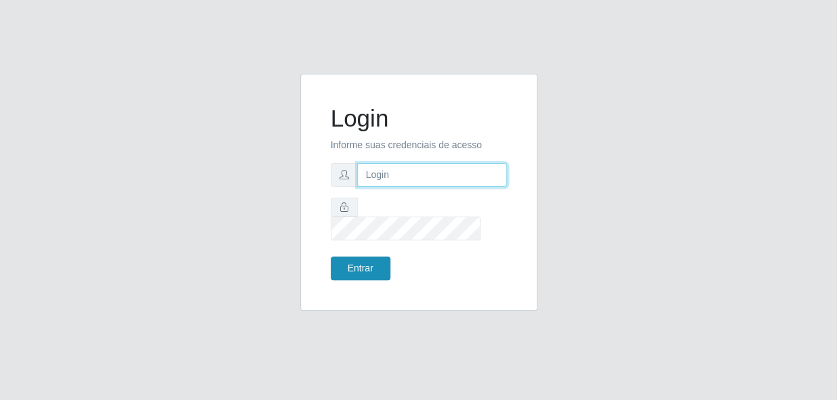
type input "gyovana@bemais"
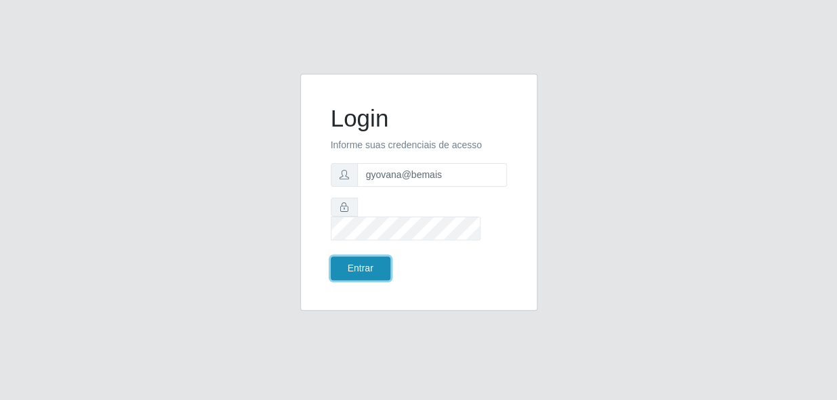
click at [372, 258] on button "Entrar" at bounding box center [361, 269] width 60 height 24
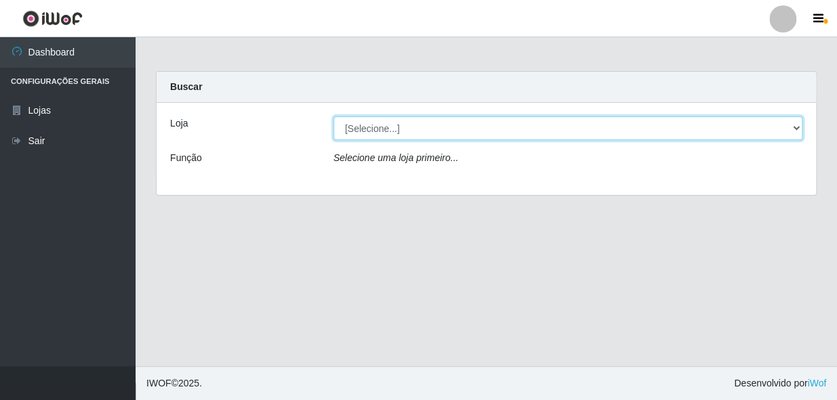
click at [390, 140] on select "[Selecione...] [PERSON_NAME]" at bounding box center [567, 129] width 469 height 24
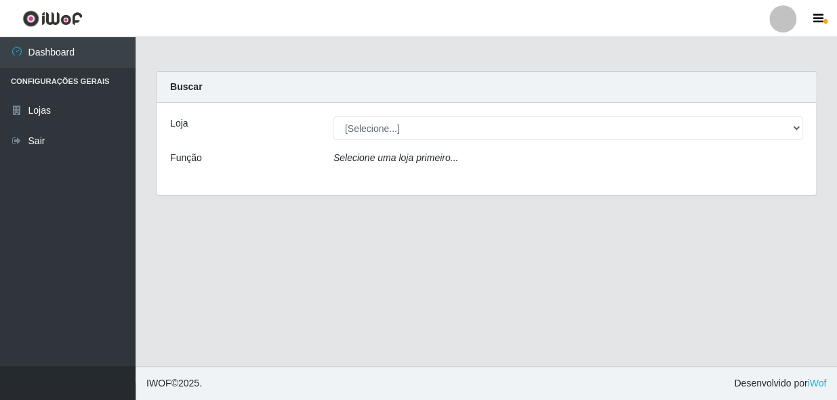
click at [381, 185] on div "Loja [Selecione...] [PERSON_NAME] Função Selecione uma loja primeiro..." at bounding box center [486, 149] width 659 height 92
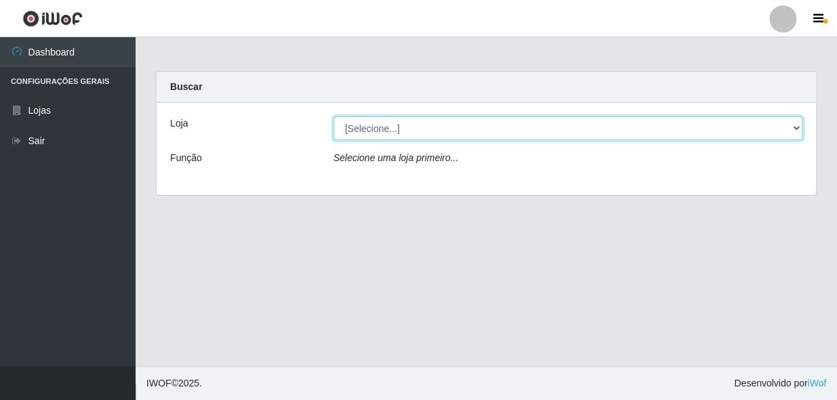
click at [403, 121] on select "[Selecione...] [PERSON_NAME]" at bounding box center [567, 129] width 469 height 24
select select "230"
click at [333, 117] on select "[Selecione...] [PERSON_NAME]" at bounding box center [567, 129] width 469 height 24
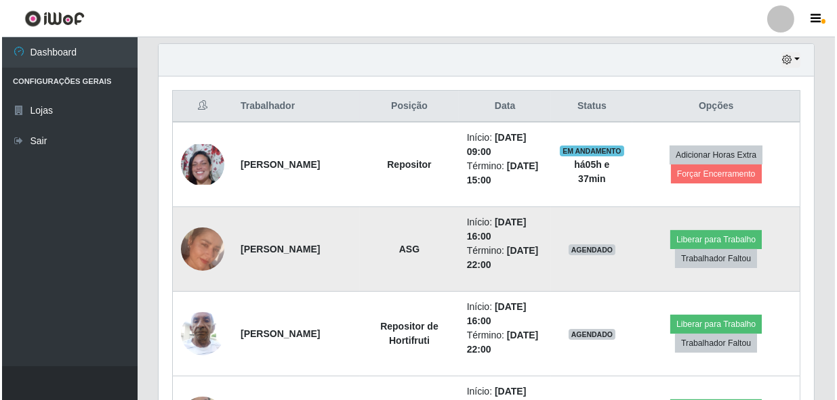
scroll to position [493, 0]
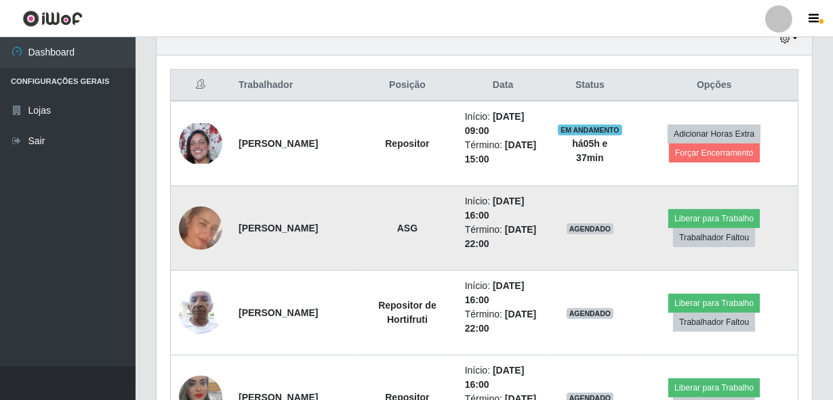
click at [186, 211] on img at bounding box center [200, 228] width 43 height 43
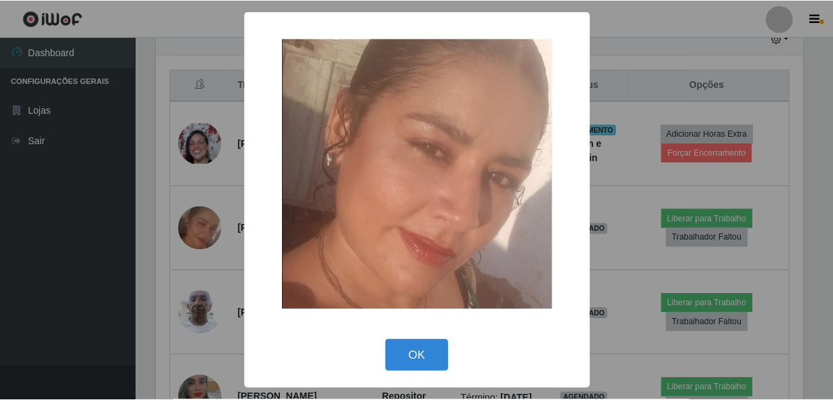
scroll to position [281, 649]
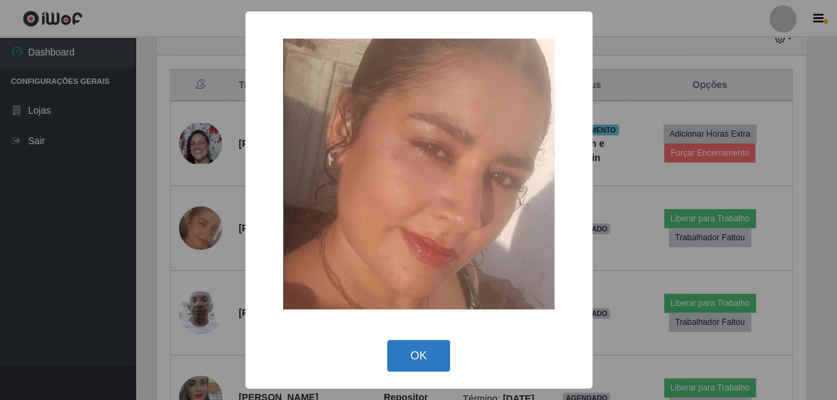
click at [411, 349] on button "OK" at bounding box center [418, 356] width 63 height 32
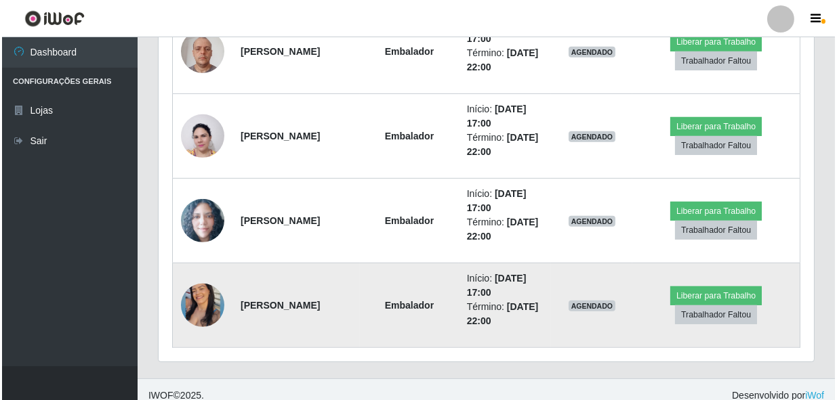
scroll to position [1188, 0]
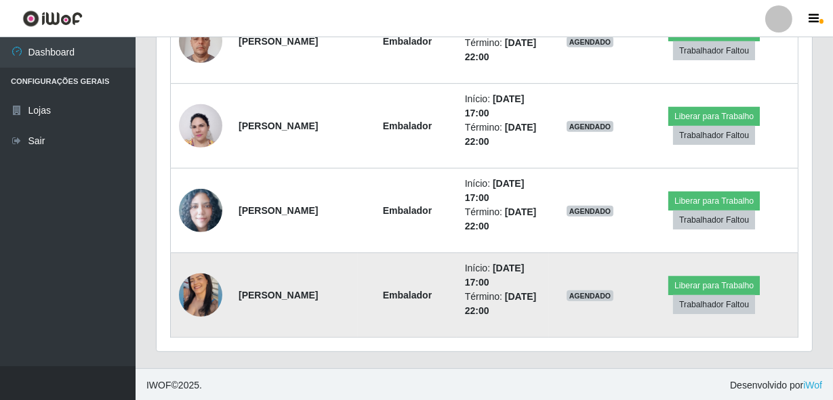
click at [193, 291] on img at bounding box center [200, 295] width 43 height 54
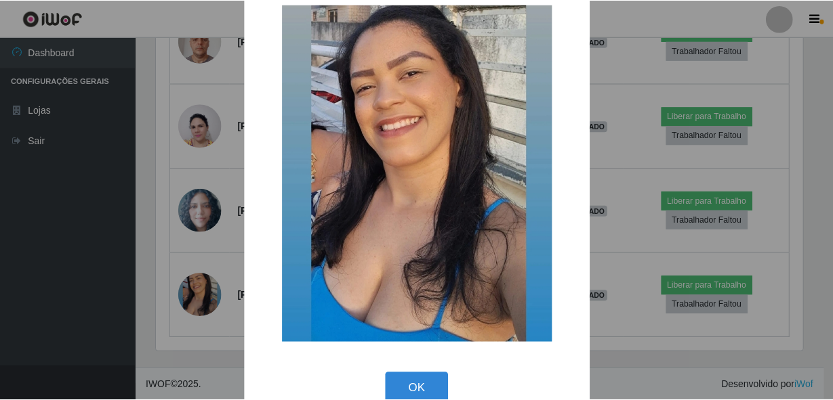
scroll to position [56, 0]
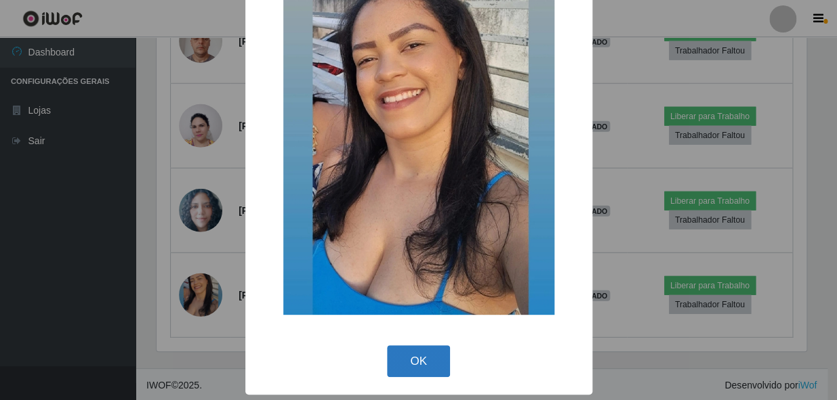
click at [400, 361] on button "OK" at bounding box center [418, 362] width 63 height 32
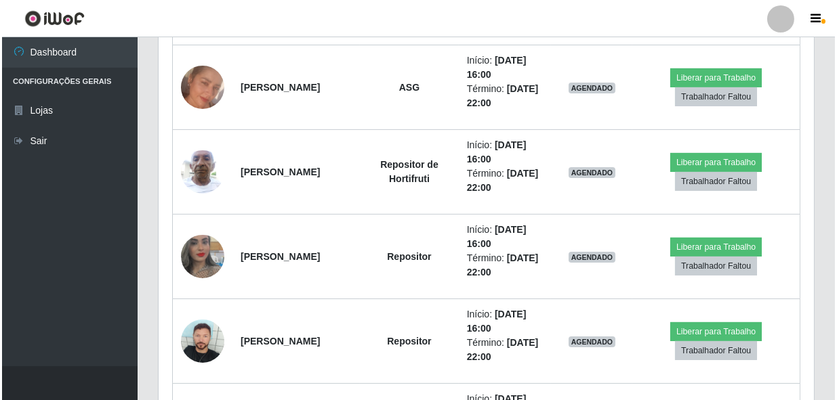
scroll to position [387, 0]
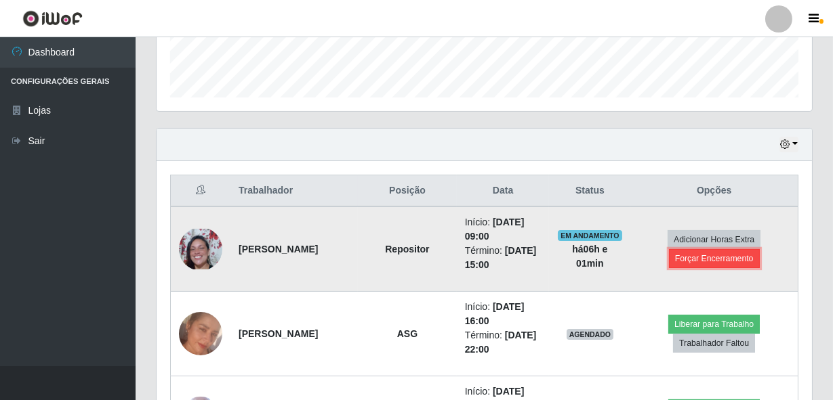
click at [717, 259] on button "Forçar Encerramento" at bounding box center [714, 258] width 91 height 19
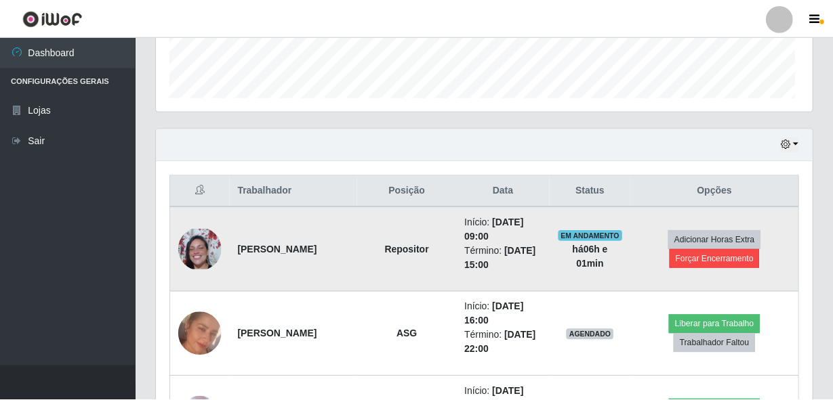
scroll to position [281, 649]
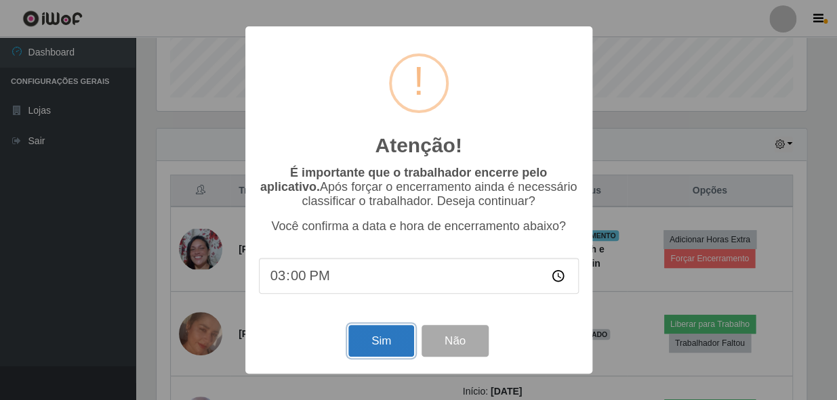
click at [386, 342] on button "Sim" at bounding box center [381, 341] width 66 height 32
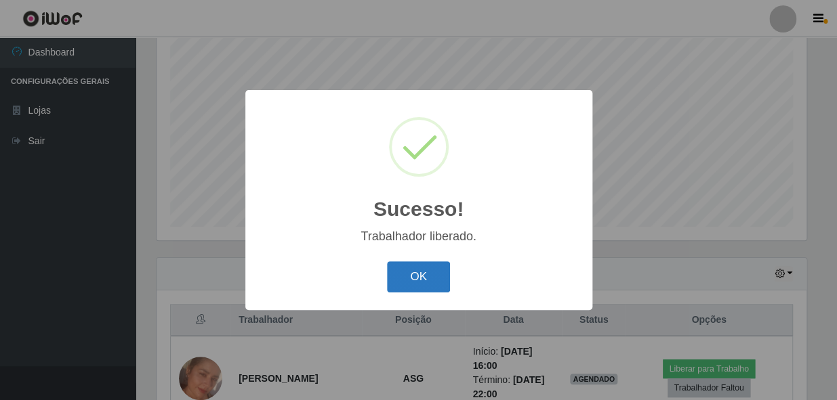
click at [411, 279] on button "OK" at bounding box center [418, 278] width 63 height 32
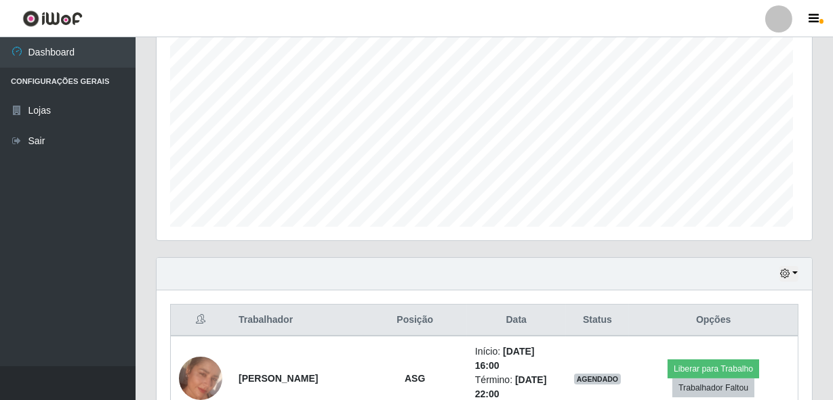
scroll to position [281, 655]
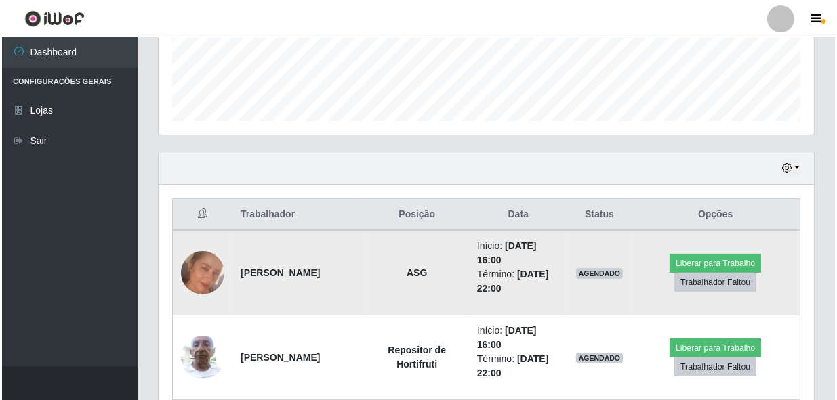
scroll to position [380, 0]
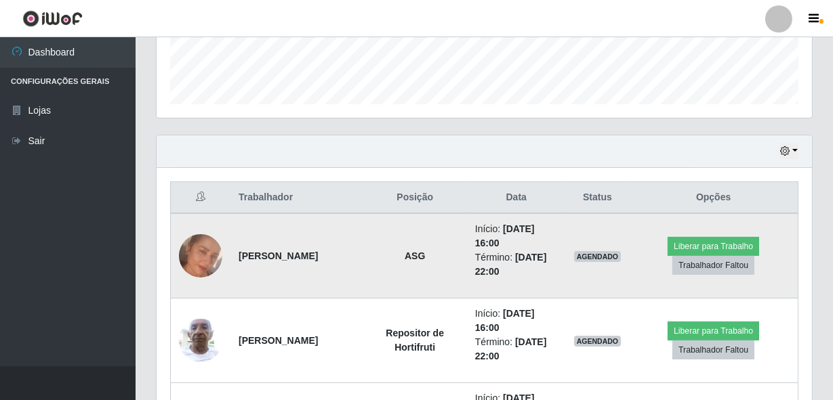
click at [193, 249] on img at bounding box center [200, 255] width 43 height 43
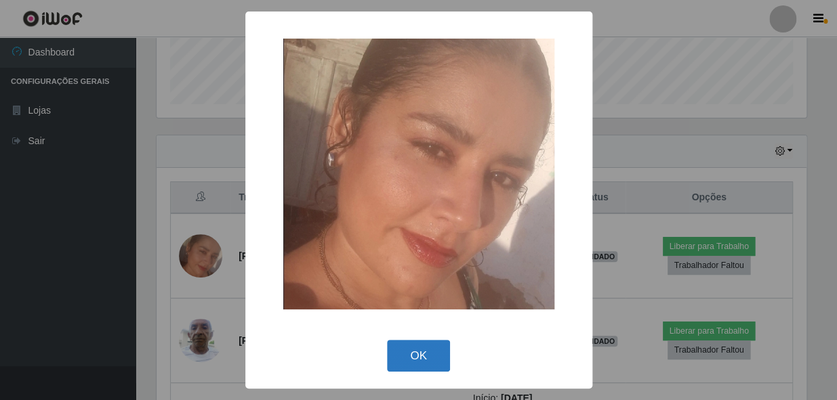
click at [425, 344] on button "OK" at bounding box center [418, 356] width 63 height 32
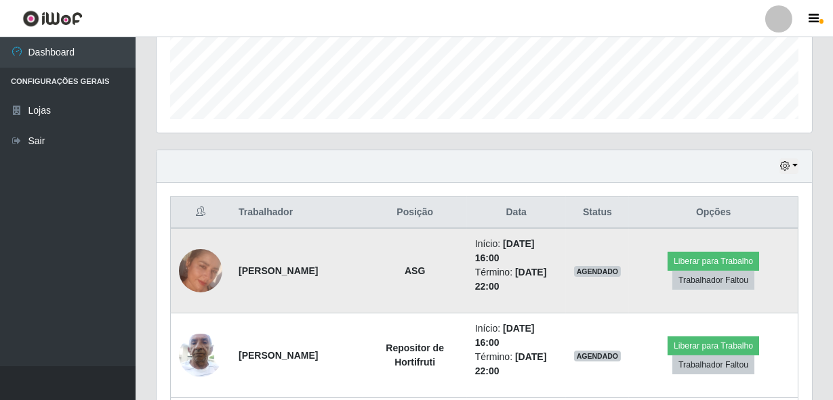
scroll to position [442, 0]
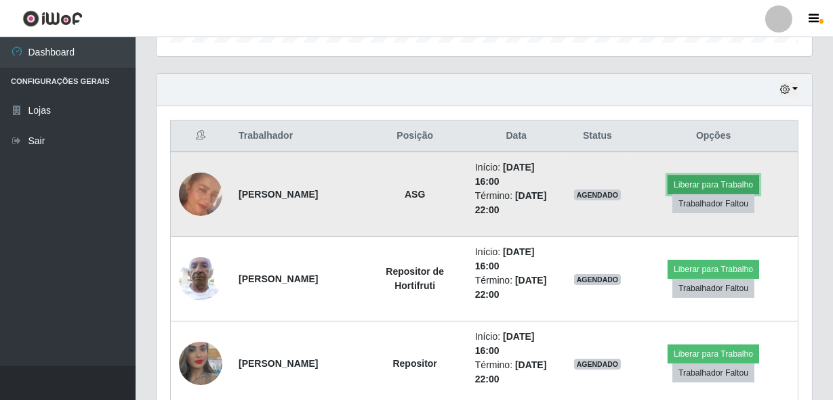
click at [740, 182] on button "Liberar para Trabalho" at bounding box center [712, 185] width 91 height 19
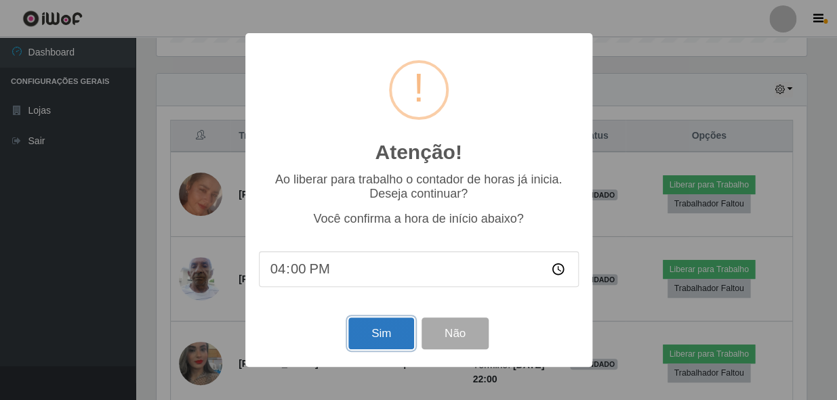
click at [367, 326] on button "Sim" at bounding box center [381, 334] width 66 height 32
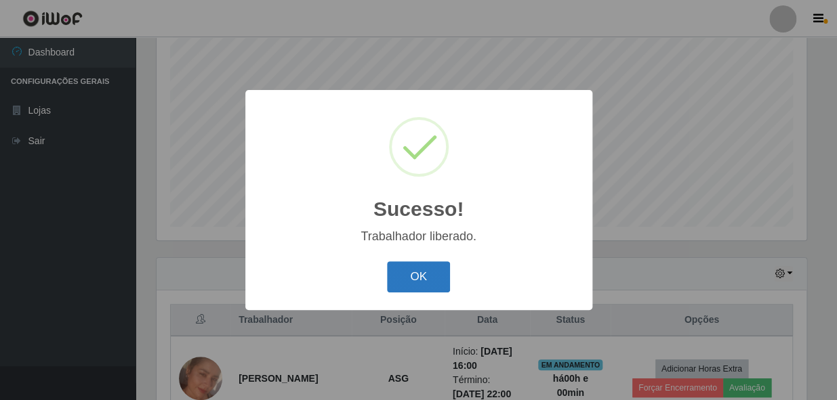
click at [442, 283] on button "OK" at bounding box center [418, 278] width 63 height 32
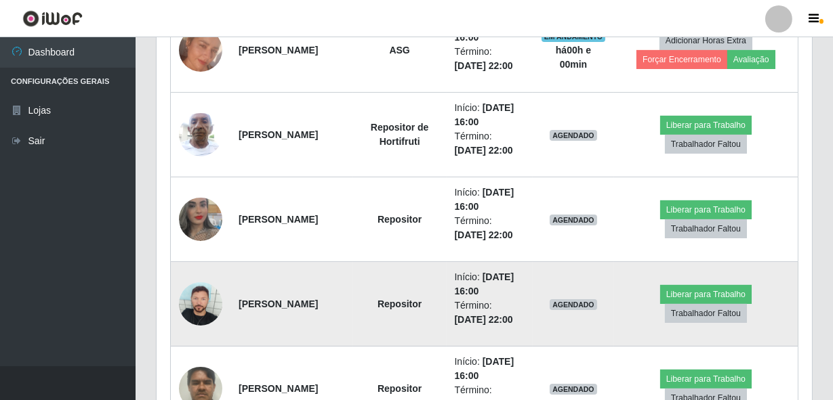
scroll to position [565, 0]
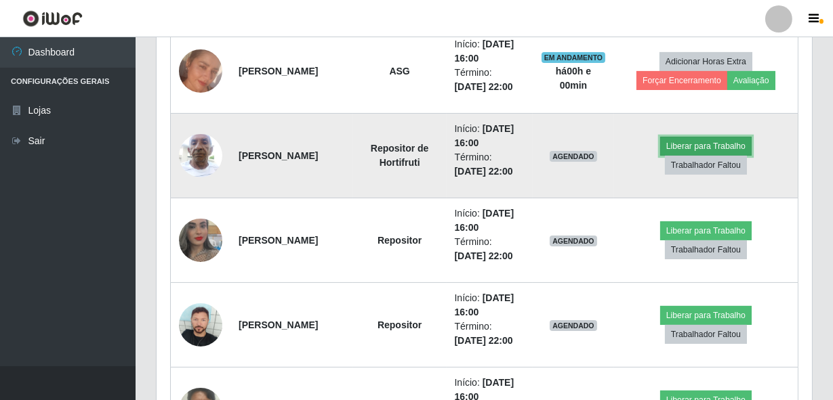
click at [691, 138] on button "Liberar para Trabalho" at bounding box center [705, 146] width 91 height 19
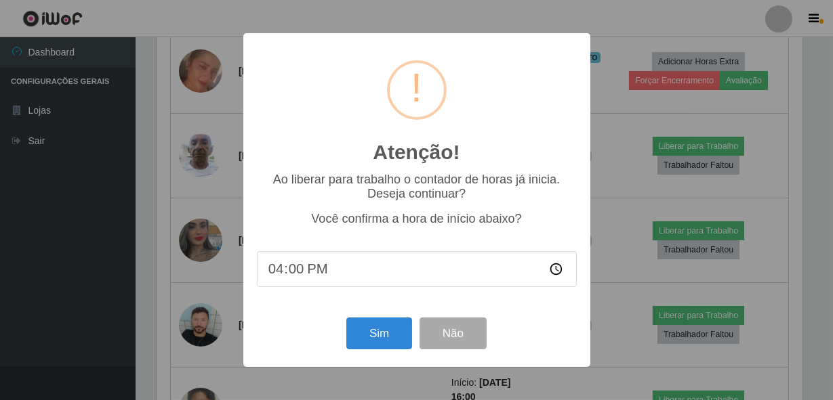
scroll to position [281, 649]
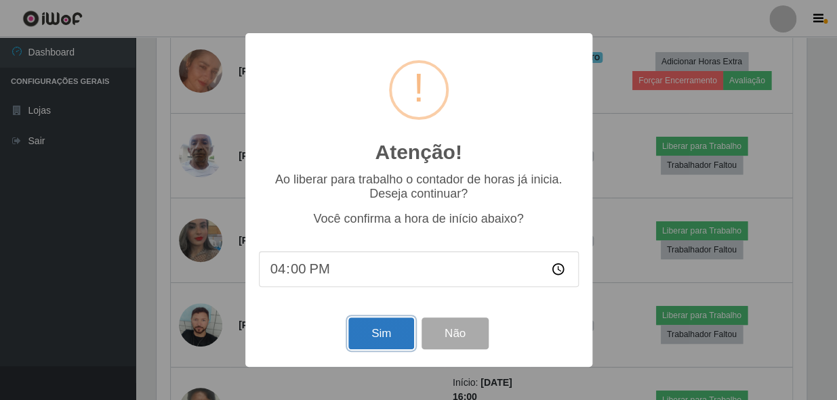
click at [371, 337] on button "Sim" at bounding box center [381, 334] width 66 height 32
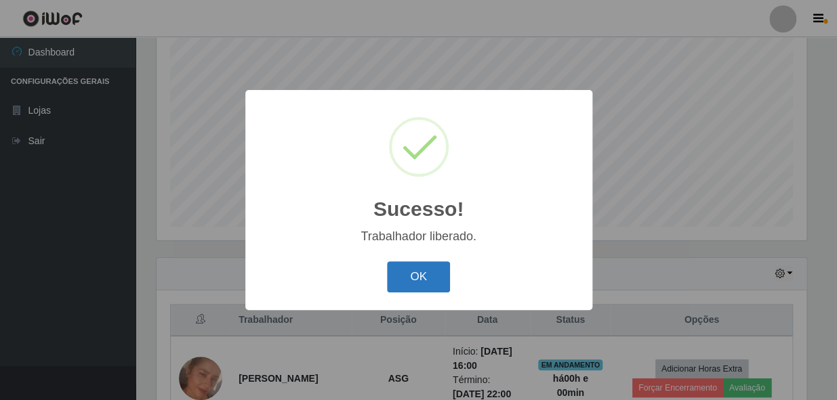
click at [419, 279] on button "OK" at bounding box center [418, 278] width 63 height 32
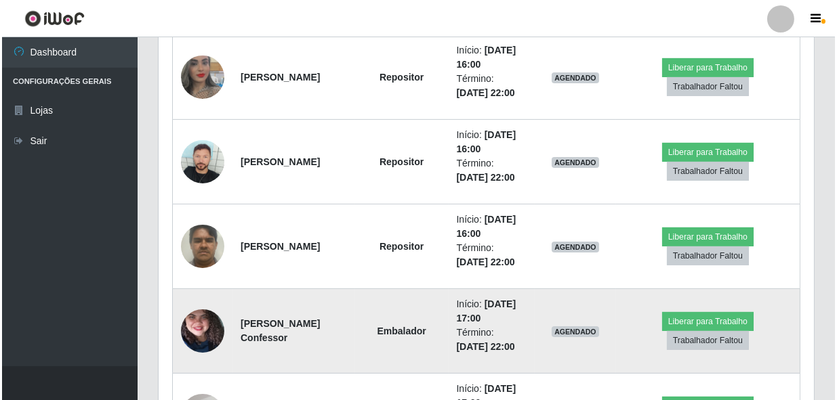
scroll to position [750, 0]
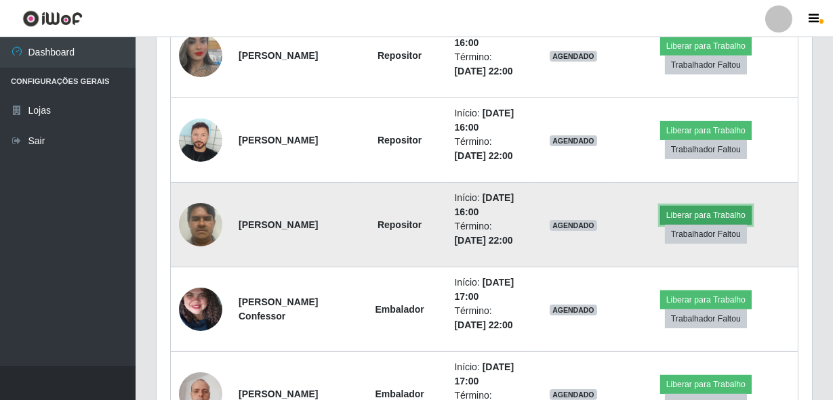
click at [706, 211] on button "Liberar para Trabalho" at bounding box center [705, 215] width 91 height 19
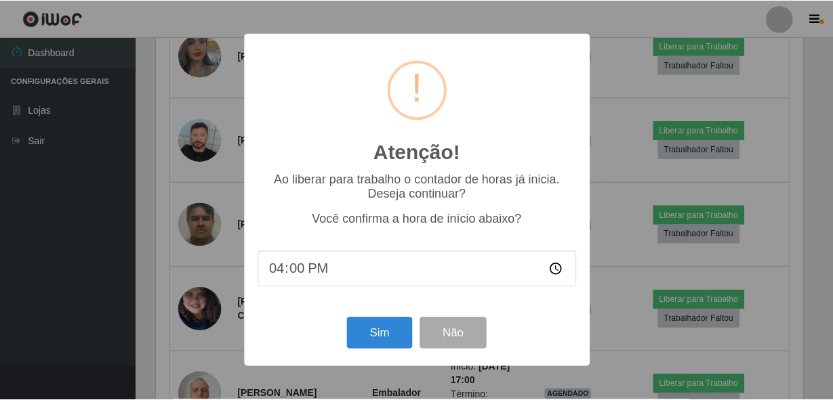
scroll to position [281, 649]
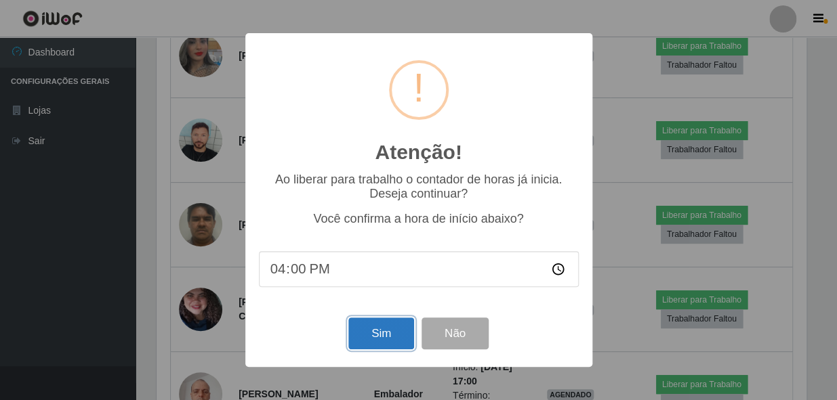
click at [368, 339] on button "Sim" at bounding box center [381, 334] width 66 height 32
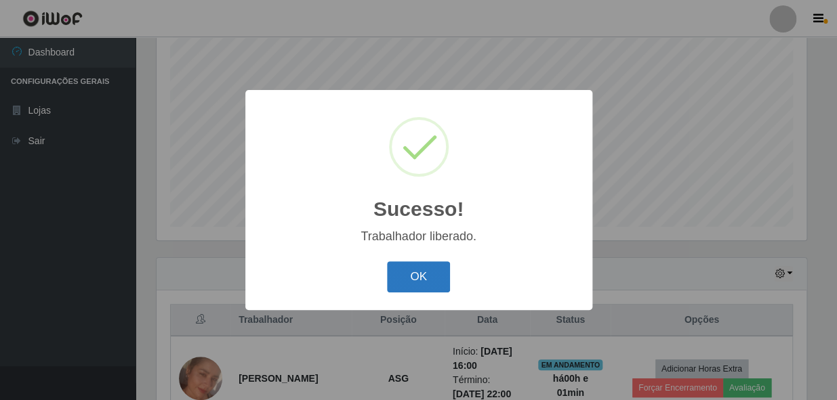
click at [420, 270] on button "OK" at bounding box center [418, 278] width 63 height 32
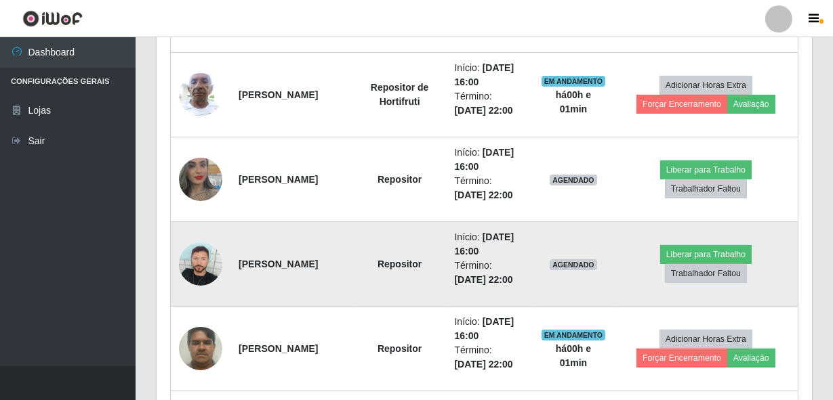
scroll to position [627, 0]
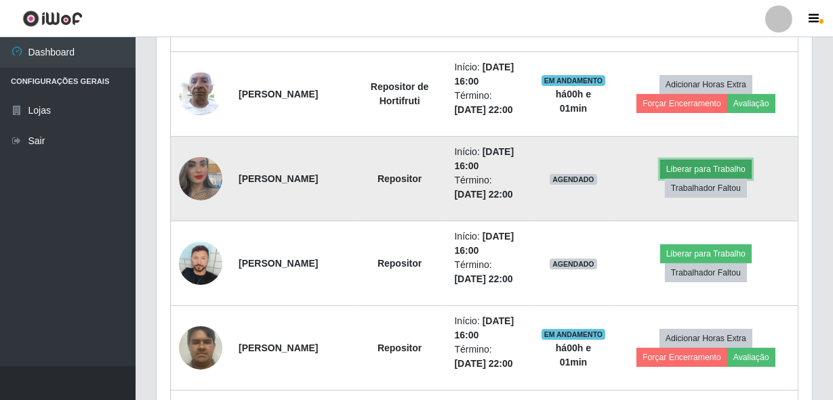
click at [701, 163] on button "Liberar para Trabalho" at bounding box center [705, 169] width 91 height 19
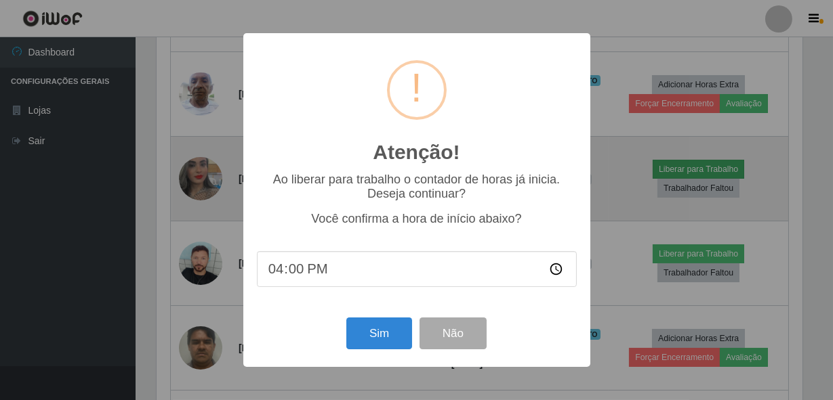
scroll to position [281, 649]
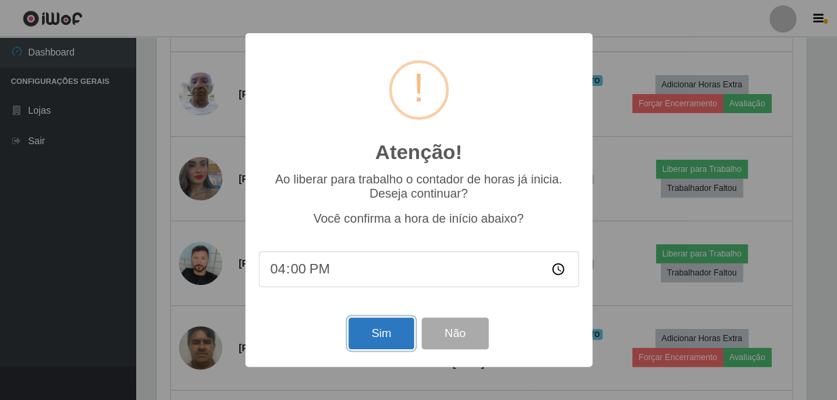
click at [365, 333] on button "Sim" at bounding box center [381, 334] width 66 height 32
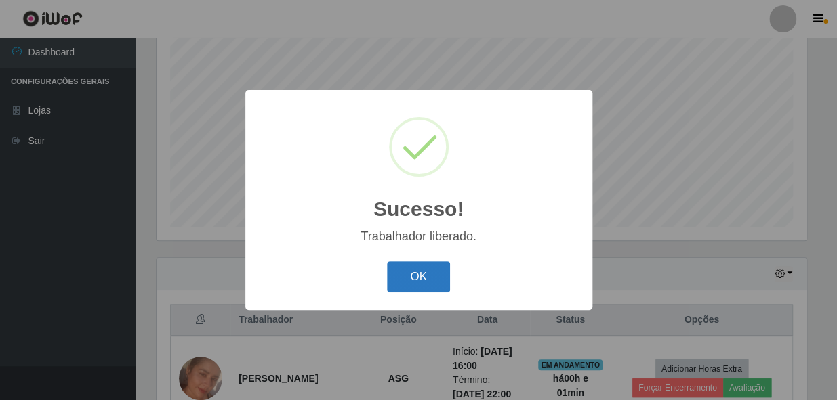
click at [420, 268] on button "OK" at bounding box center [418, 278] width 63 height 32
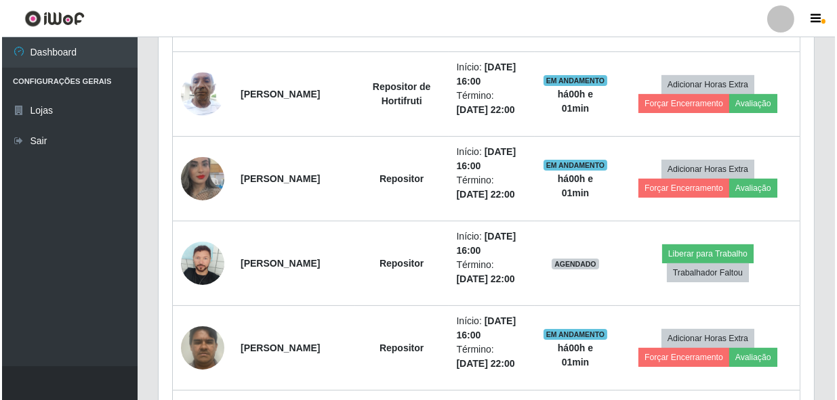
scroll to position [688, 0]
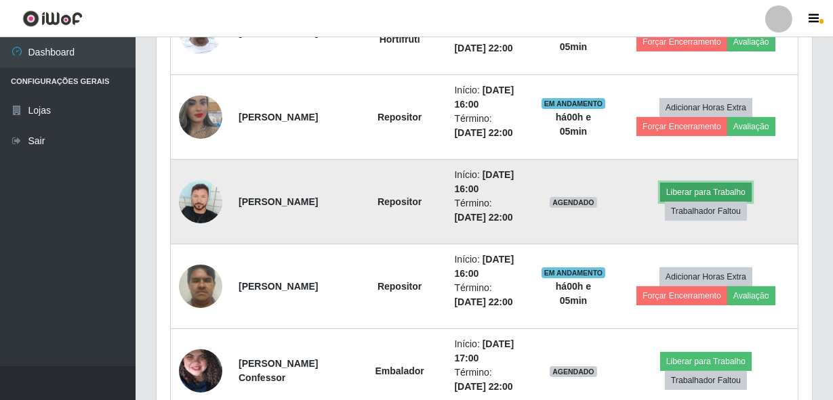
click at [696, 186] on button "Liberar para Trabalho" at bounding box center [705, 192] width 91 height 19
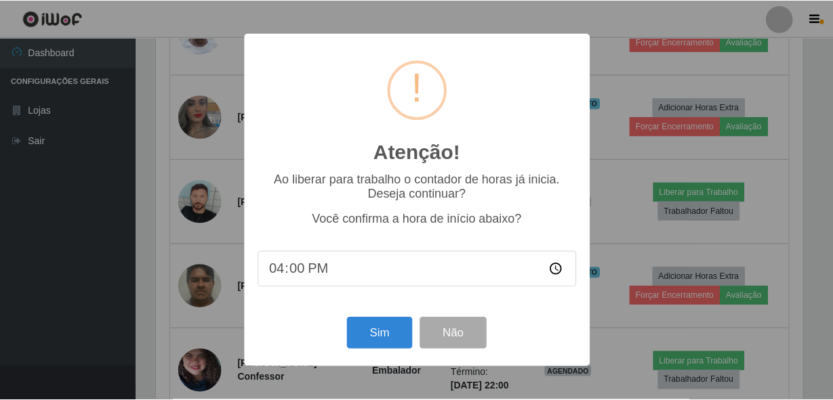
scroll to position [281, 649]
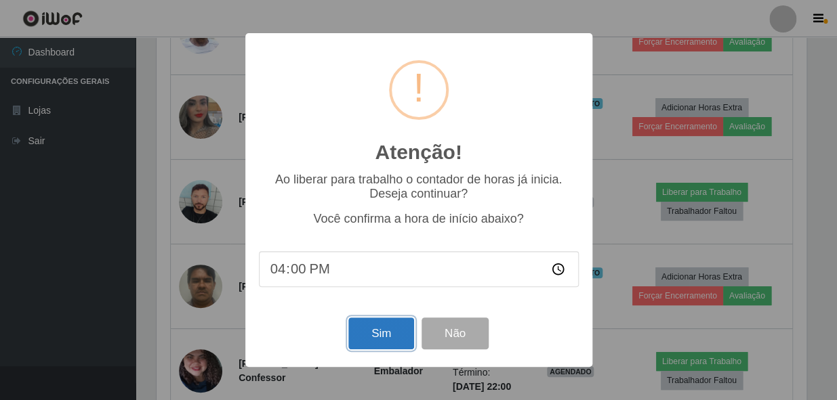
click at [384, 334] on button "Sim" at bounding box center [381, 334] width 66 height 32
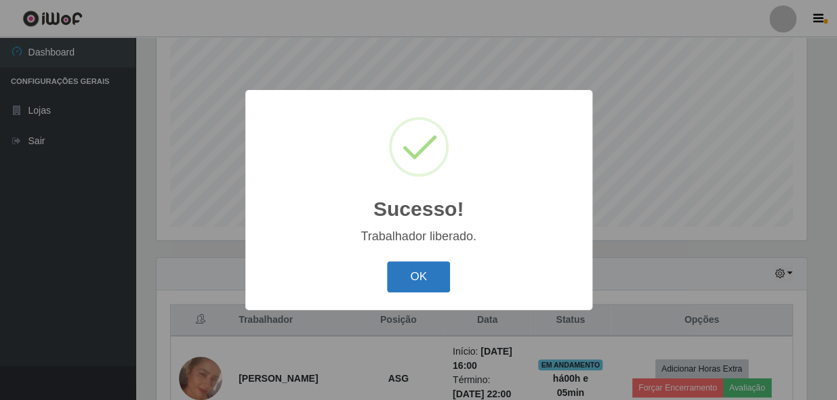
click at [413, 279] on button "OK" at bounding box center [418, 278] width 63 height 32
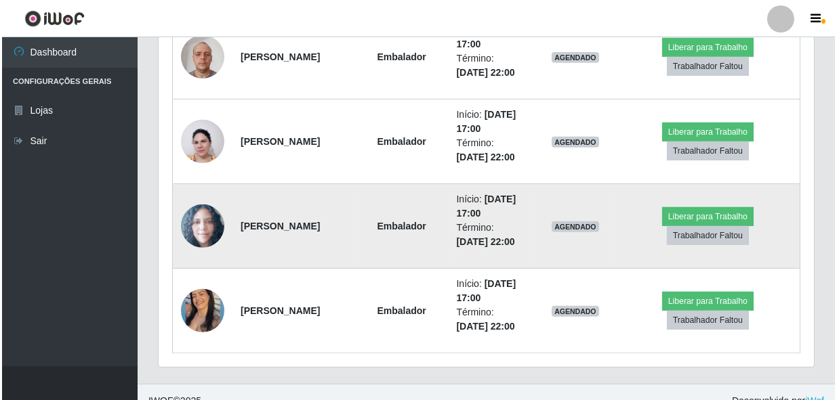
scroll to position [1104, 0]
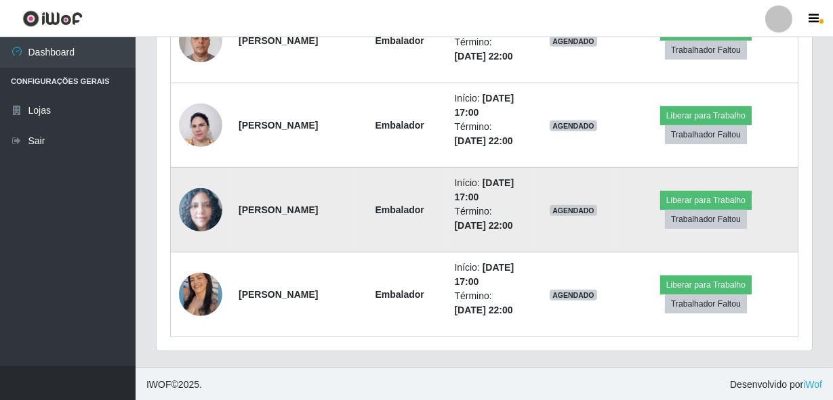
click at [203, 203] on img at bounding box center [200, 210] width 43 height 44
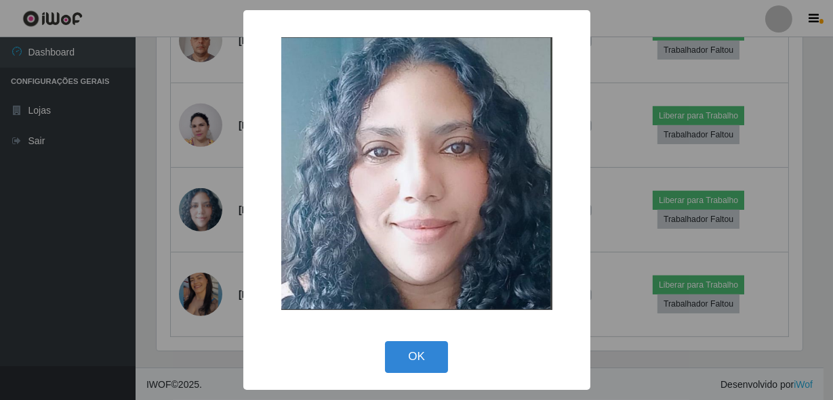
scroll to position [281, 649]
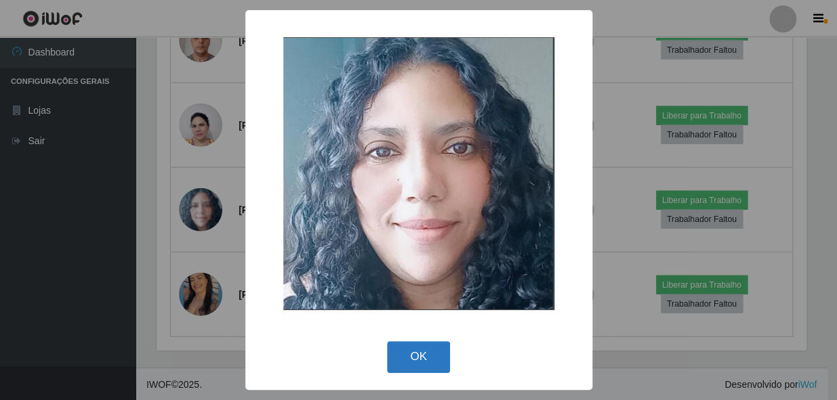
click at [417, 356] on button "OK" at bounding box center [418, 358] width 63 height 32
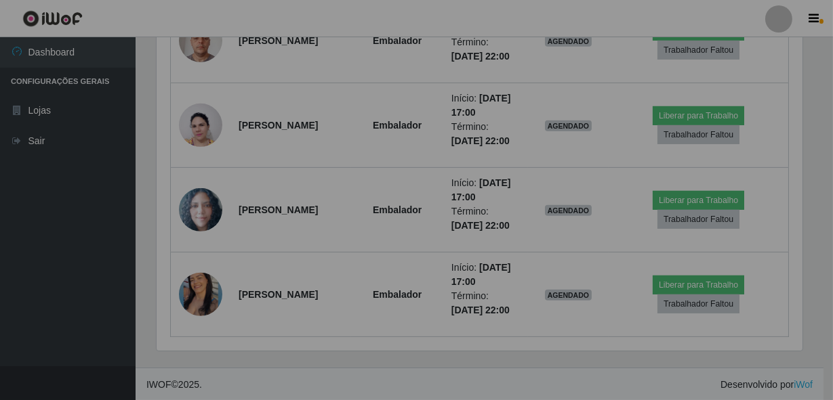
scroll to position [281, 655]
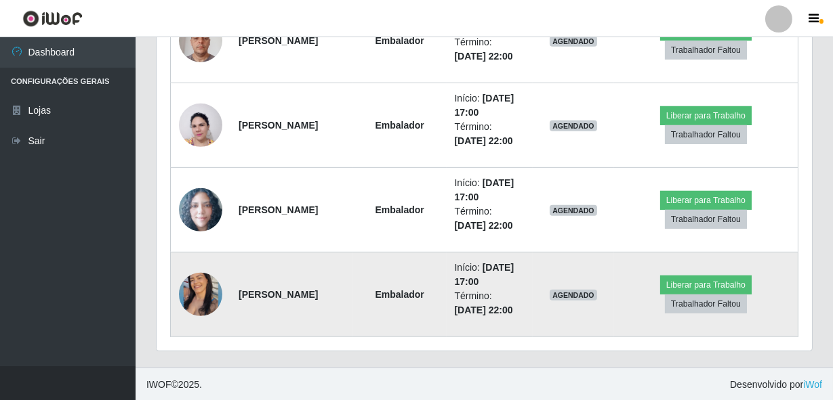
click at [196, 287] on img at bounding box center [200, 295] width 43 height 54
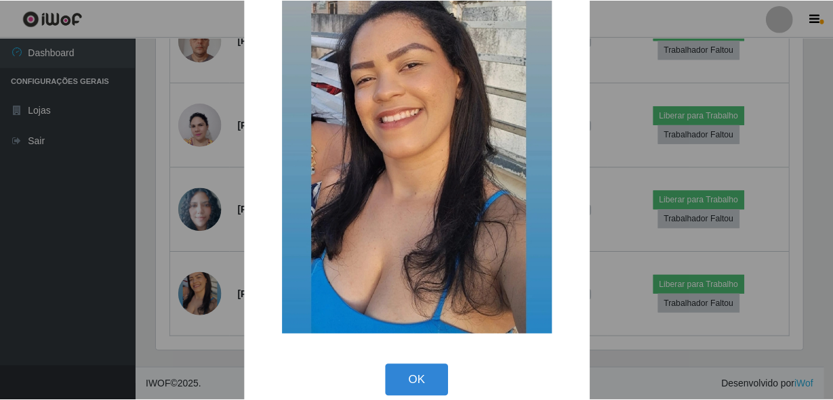
scroll to position [56, 0]
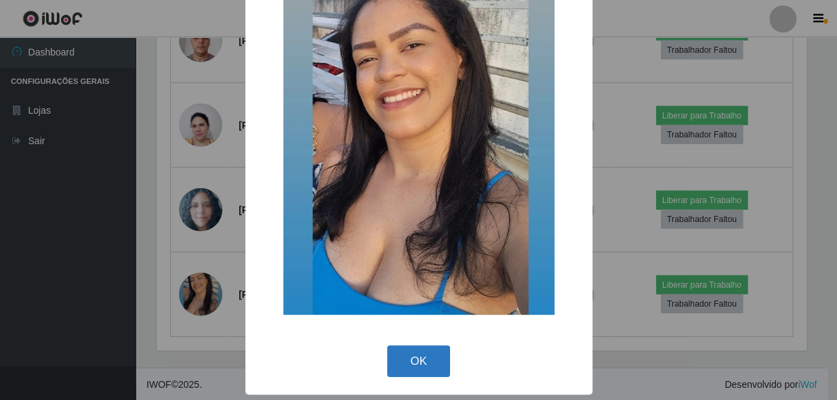
click at [392, 350] on button "OK" at bounding box center [418, 362] width 63 height 32
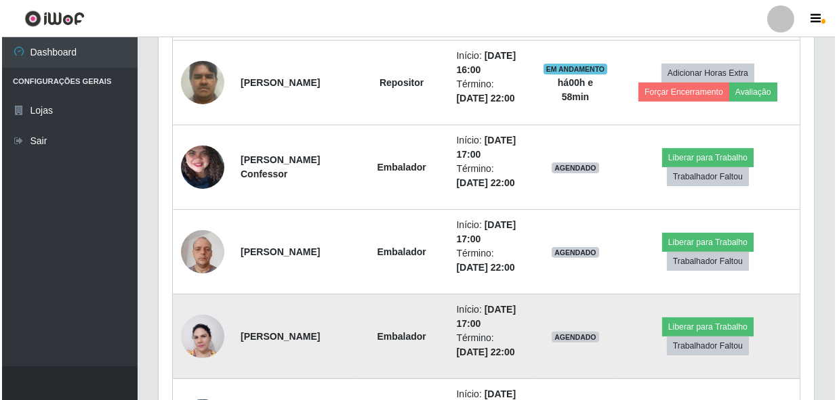
scroll to position [857, 0]
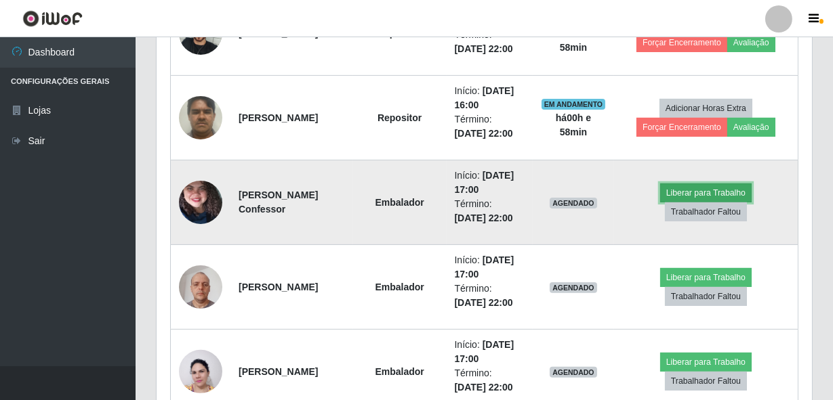
click at [690, 184] on button "Liberar para Trabalho" at bounding box center [705, 193] width 91 height 19
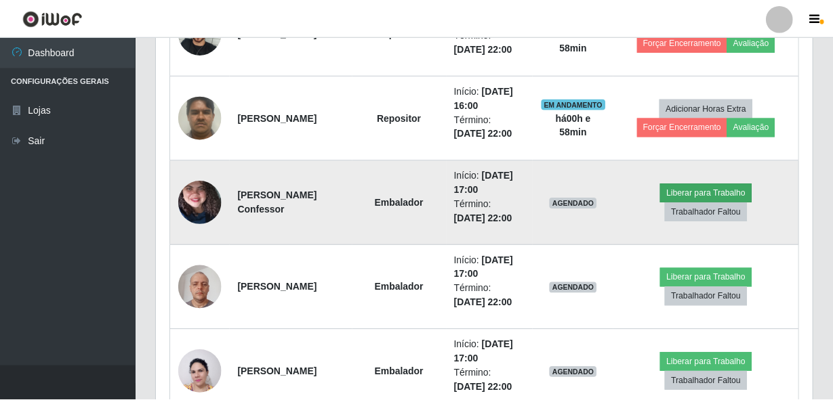
scroll to position [281, 649]
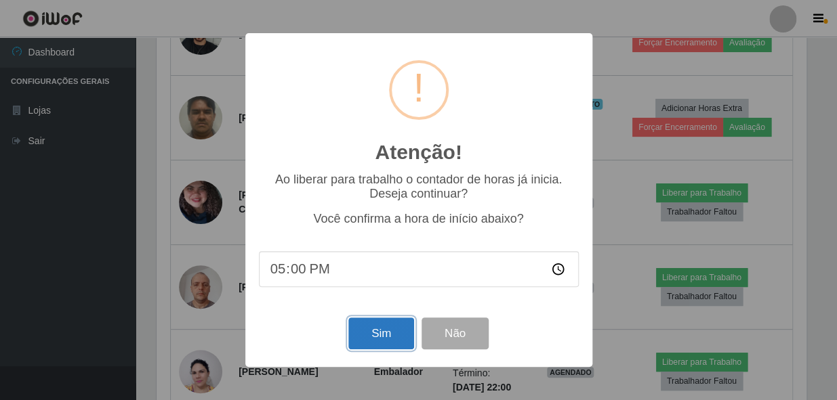
click at [388, 325] on button "Sim" at bounding box center [381, 334] width 66 height 32
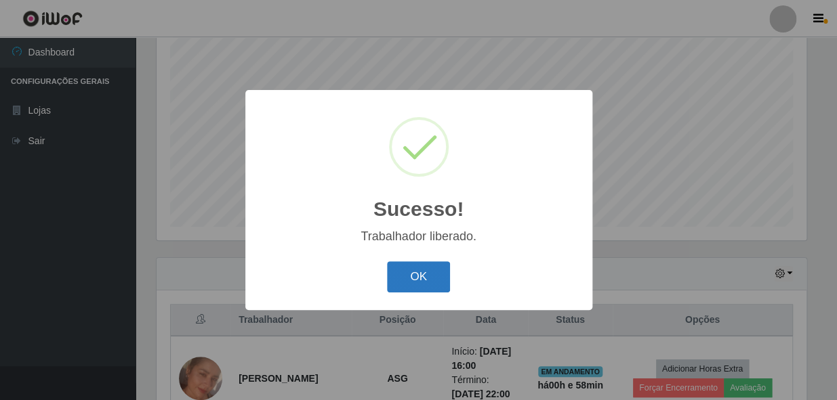
click at [421, 283] on button "OK" at bounding box center [418, 278] width 63 height 32
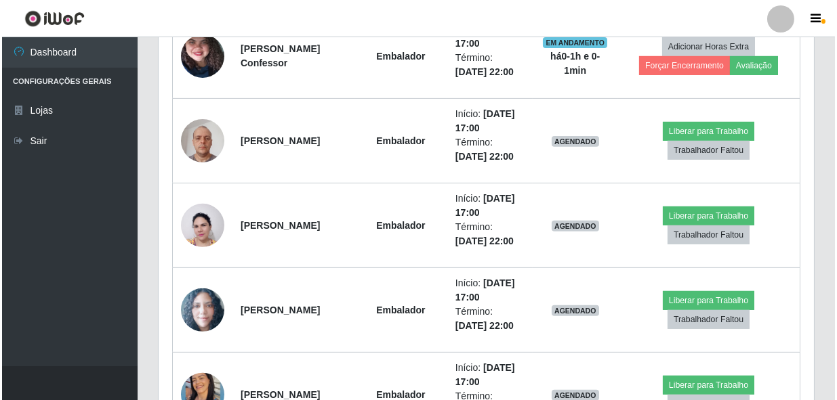
scroll to position [996, 0]
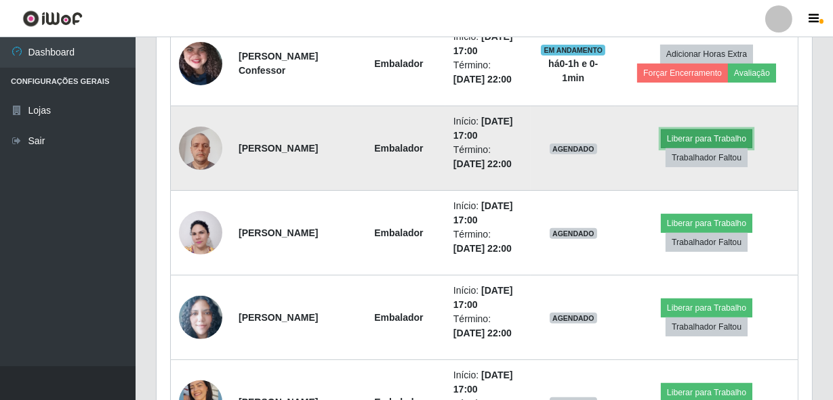
click at [677, 135] on button "Liberar para Trabalho" at bounding box center [706, 138] width 91 height 19
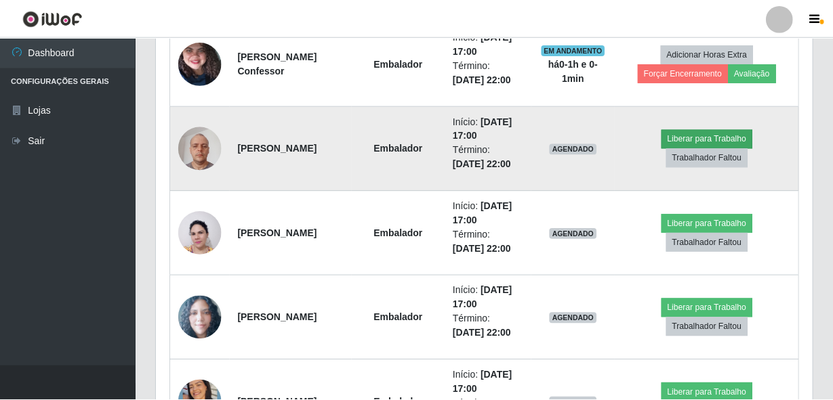
scroll to position [281, 649]
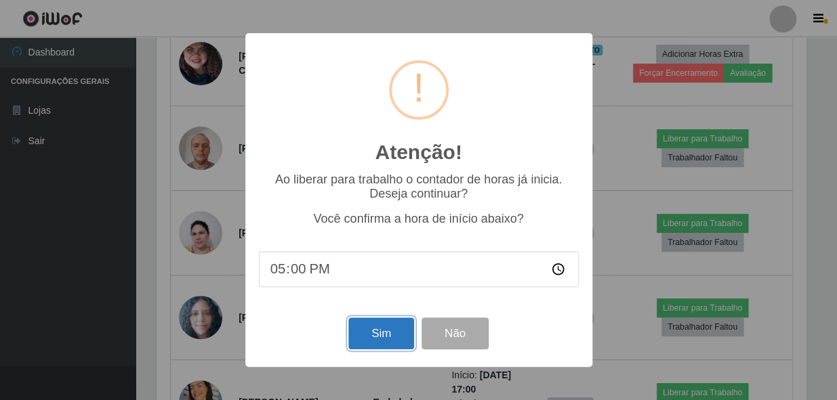
click at [375, 328] on button "Sim" at bounding box center [381, 334] width 66 height 32
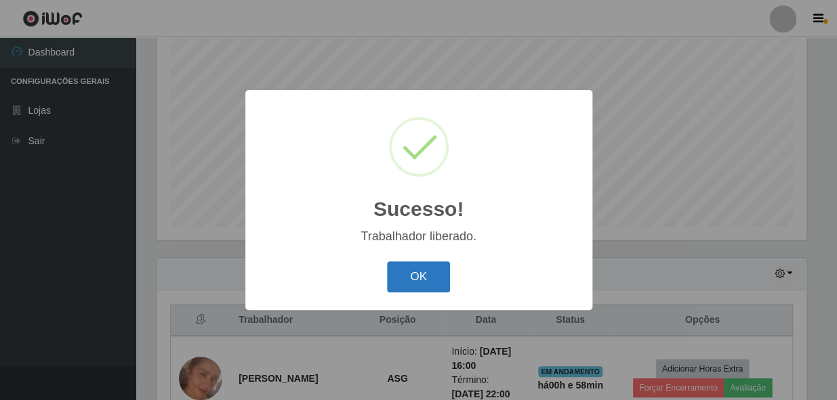
click at [400, 271] on button "OK" at bounding box center [418, 278] width 63 height 32
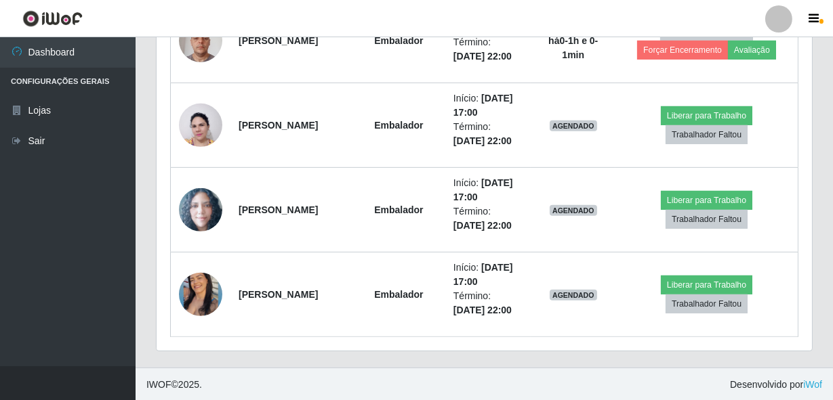
scroll to position [1042, 0]
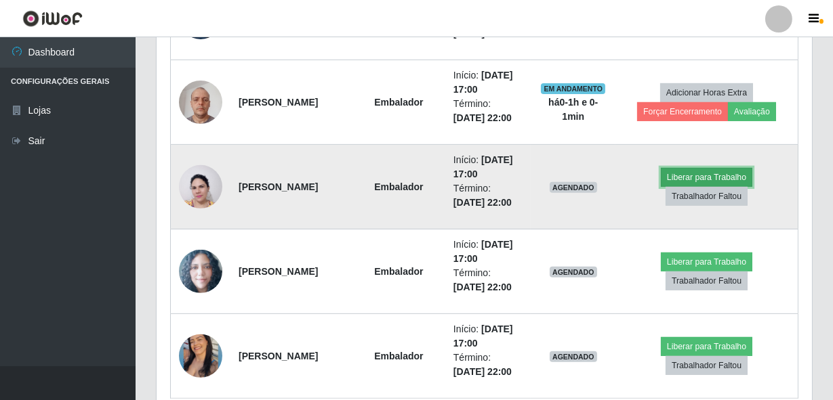
click at [679, 171] on button "Liberar para Trabalho" at bounding box center [706, 177] width 91 height 19
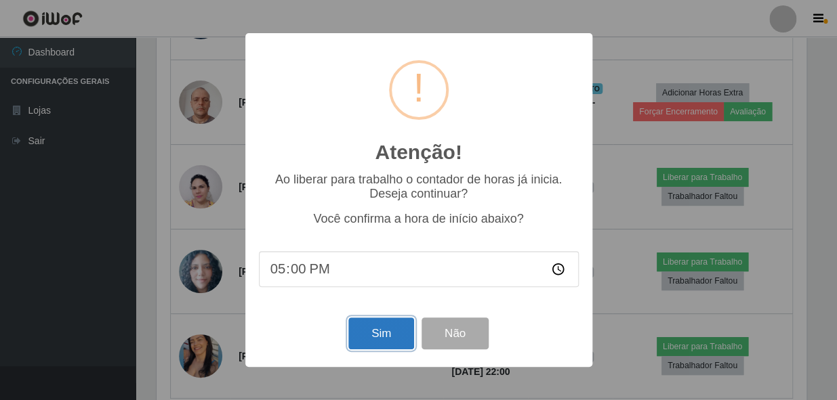
click at [393, 331] on button "Sim" at bounding box center [381, 334] width 66 height 32
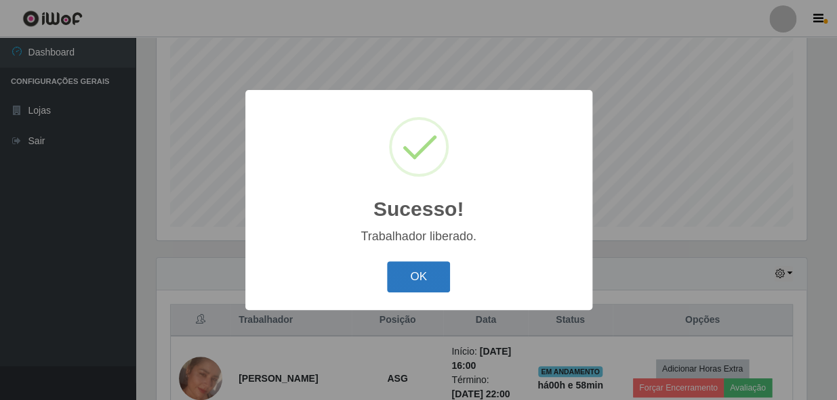
click at [434, 280] on button "OK" at bounding box center [418, 278] width 63 height 32
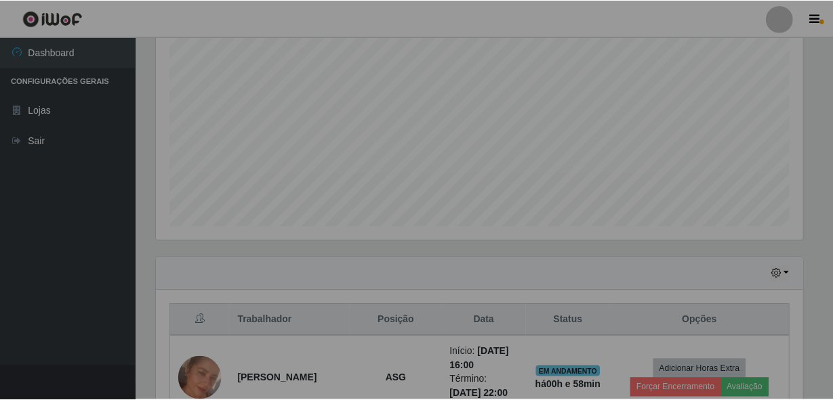
scroll to position [0, 0]
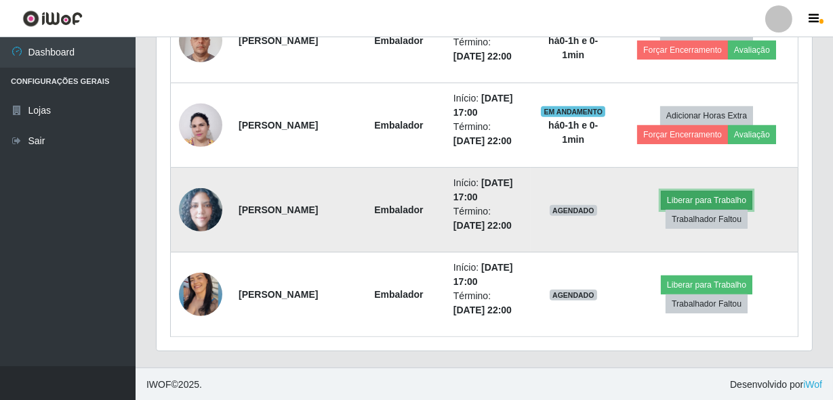
click at [690, 194] on button "Liberar para Trabalho" at bounding box center [706, 200] width 91 height 19
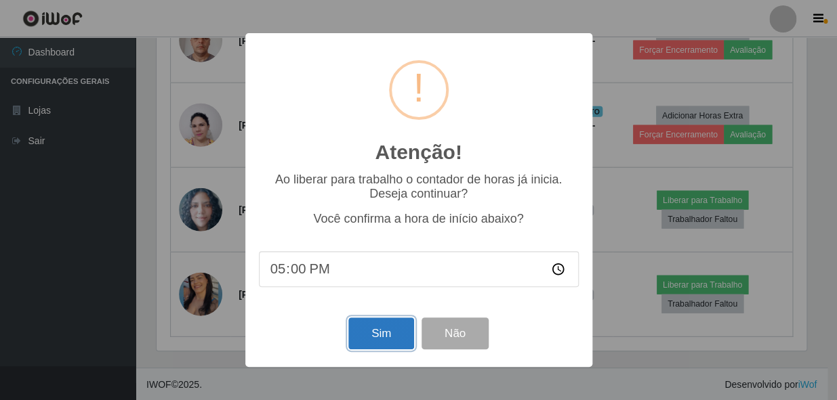
click at [364, 327] on button "Sim" at bounding box center [381, 334] width 66 height 32
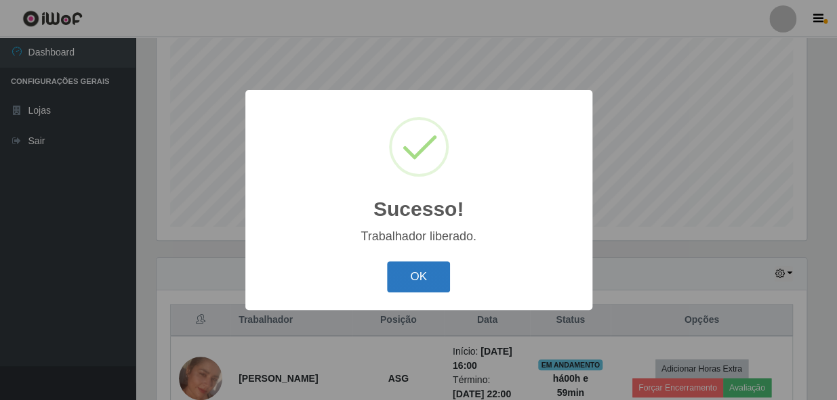
click at [414, 272] on button "OK" at bounding box center [418, 278] width 63 height 32
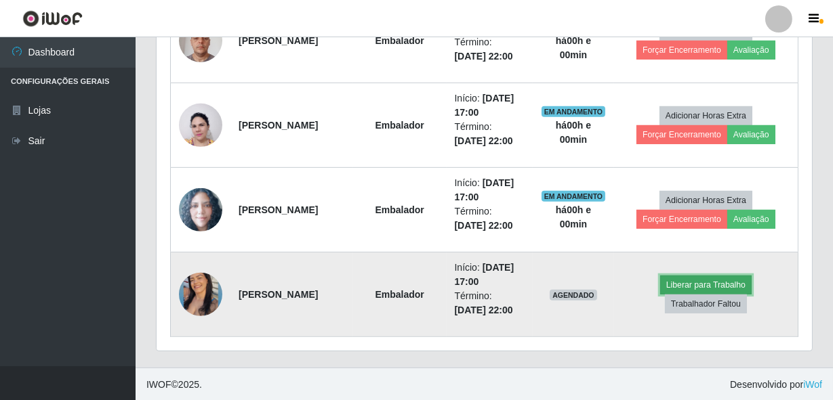
click at [675, 282] on button "Liberar para Trabalho" at bounding box center [705, 285] width 91 height 19
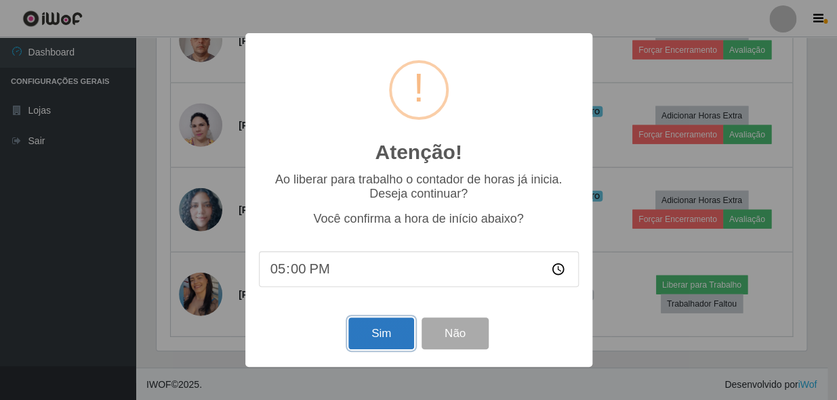
click at [394, 340] on button "Sim" at bounding box center [381, 334] width 66 height 32
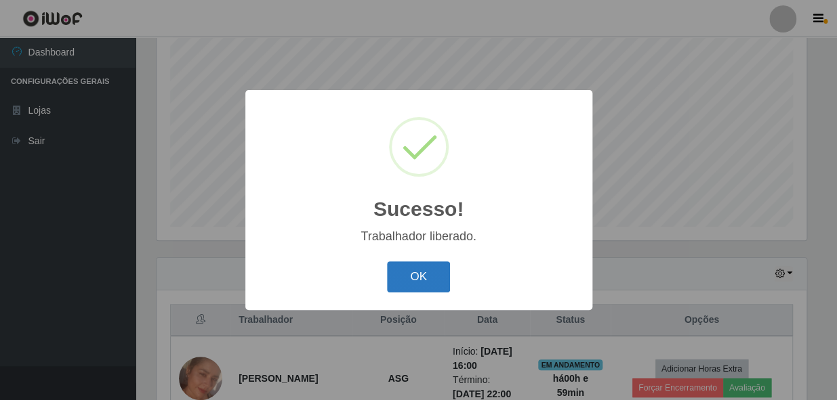
click at [424, 279] on button "OK" at bounding box center [418, 278] width 63 height 32
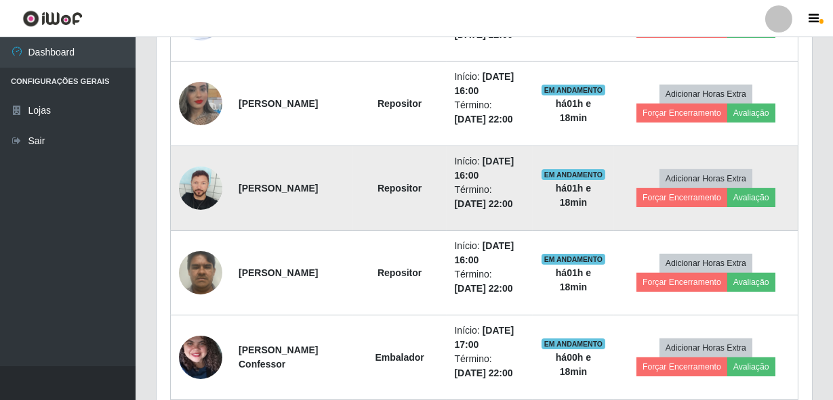
scroll to position [734, 0]
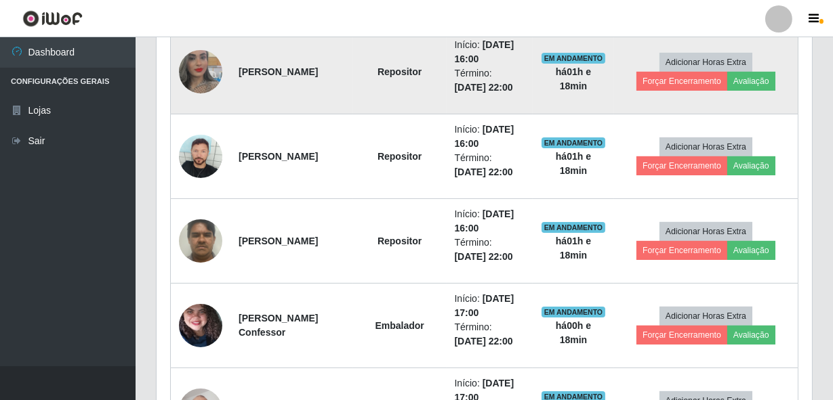
click at [206, 78] on img at bounding box center [200, 71] width 43 height 77
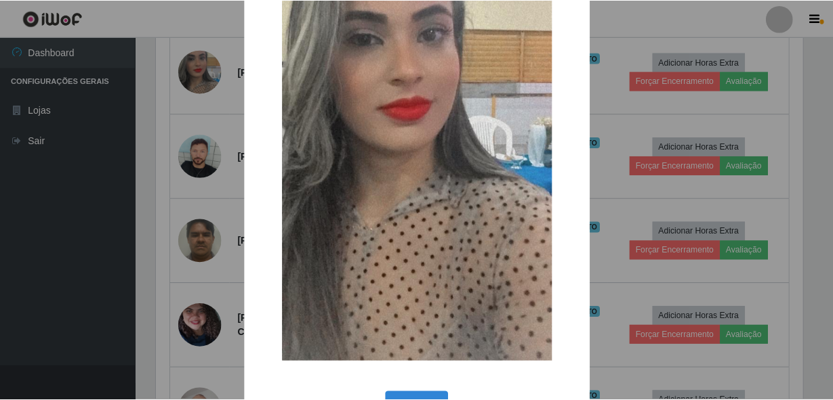
scroll to position [184, 0]
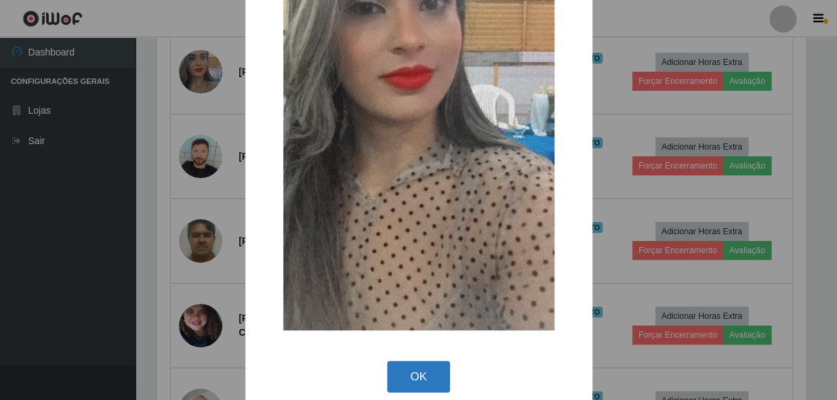
click at [419, 366] on button "OK" at bounding box center [418, 377] width 63 height 32
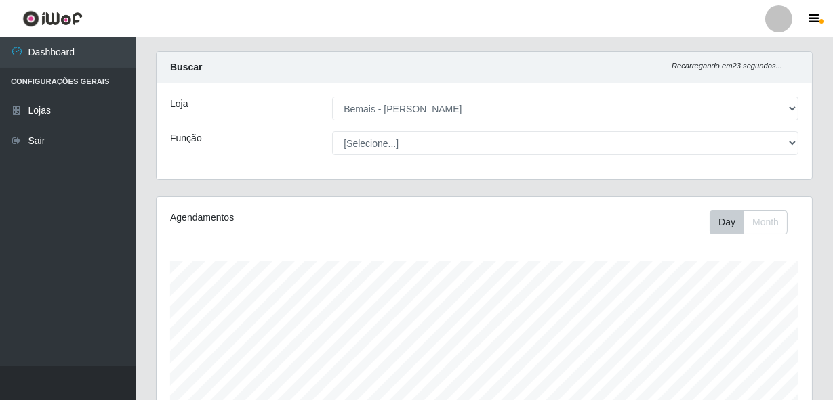
scroll to position [0, 0]
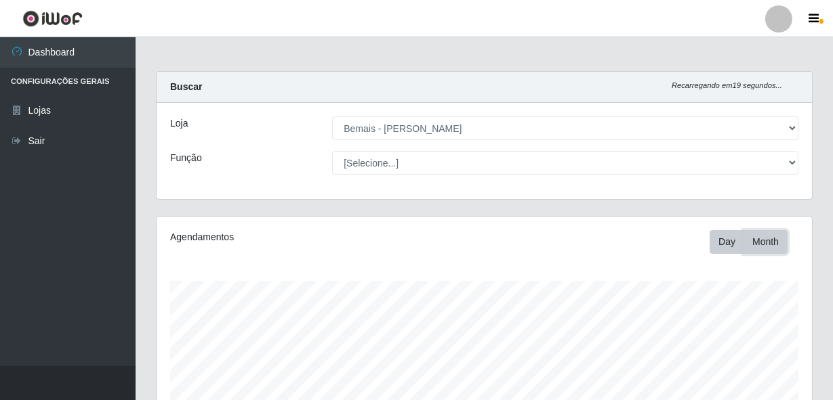
click at [764, 237] on button "Month" at bounding box center [765, 242] width 44 height 24
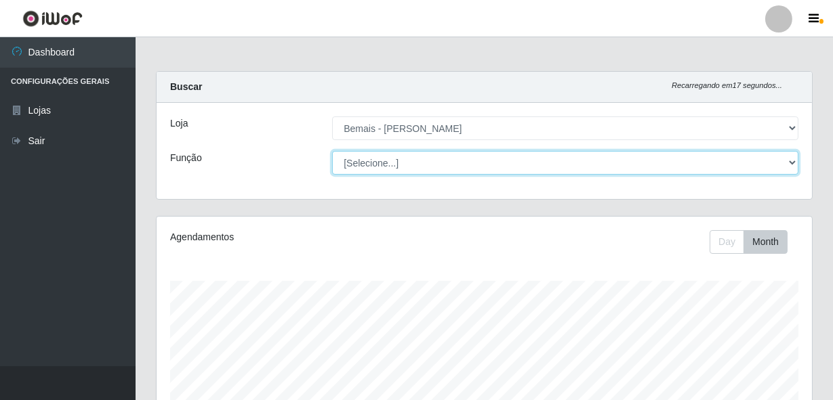
click at [793, 160] on select "[Selecione...] ASG ASG + ASG ++ Auxiliar de Depósito Auxiliar de Depósito + Aux…" at bounding box center [565, 163] width 466 height 24
select select "4"
click at [332, 151] on select "[Selecione...] ASG ASG + ASG ++ Auxiliar de Depósito Auxiliar de Depósito + Aux…" at bounding box center [565, 163] width 466 height 24
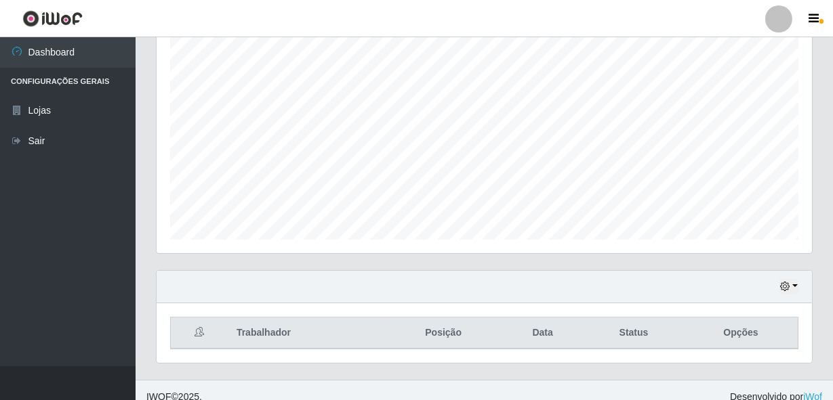
scroll to position [258, 0]
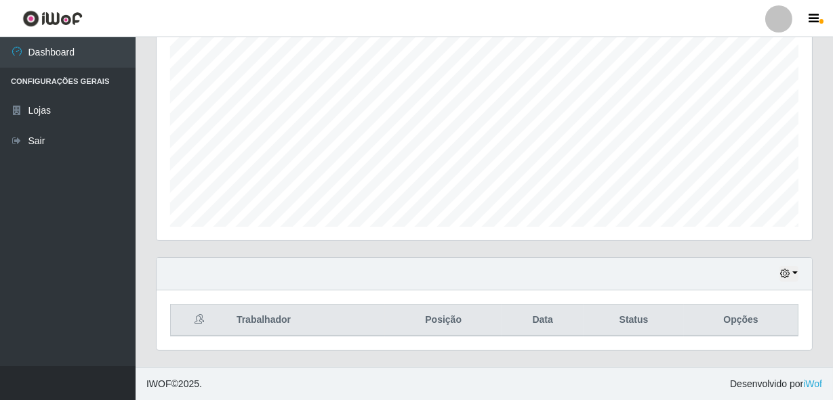
click at [550, 319] on th "Data" at bounding box center [542, 321] width 82 height 32
drag, startPoint x: 538, startPoint y: 316, endPoint x: 619, endPoint y: 293, distance: 83.9
click at [538, 315] on th "Data" at bounding box center [542, 321] width 82 height 32
click at [791, 274] on button "button" at bounding box center [788, 274] width 19 height 16
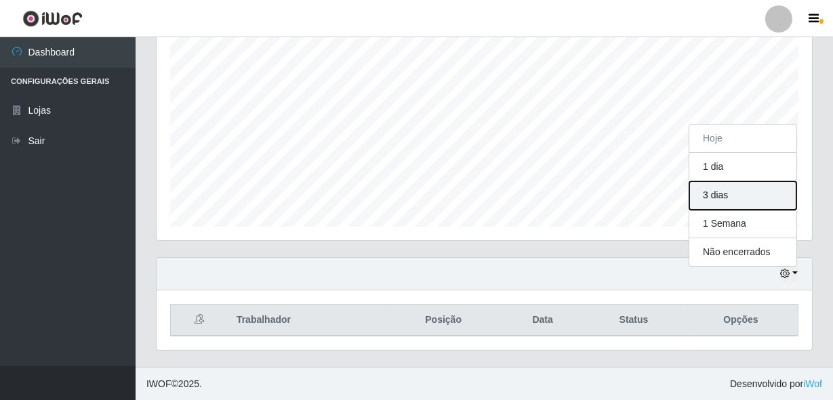
click at [734, 190] on button "3 dias" at bounding box center [742, 196] width 107 height 28
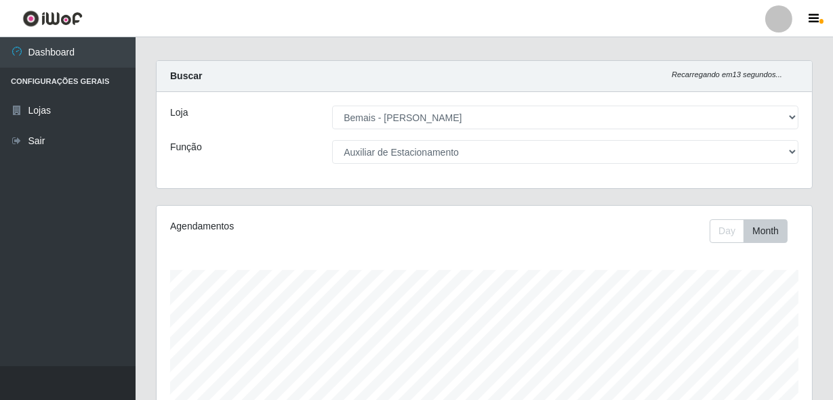
scroll to position [0, 0]
